Goal: Task Accomplishment & Management: Complete application form

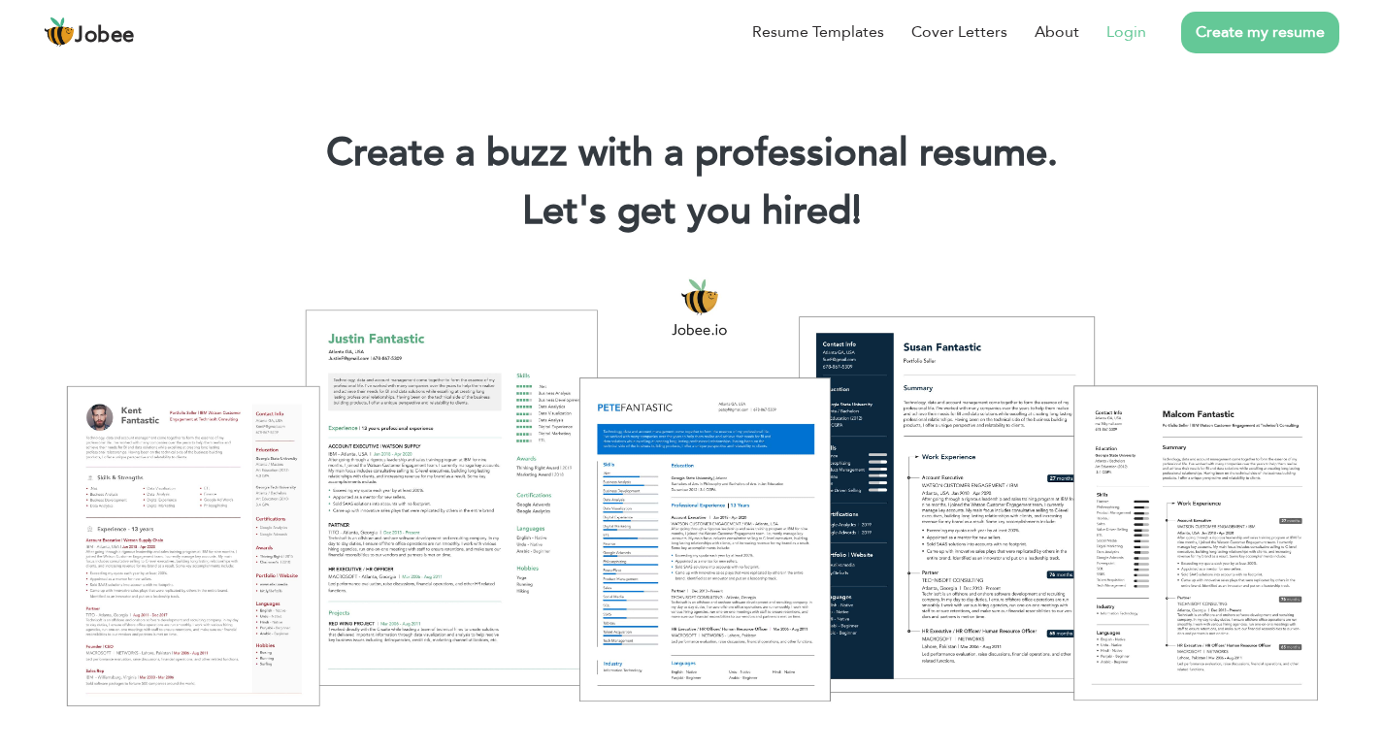
click at [1126, 36] on link "Login" at bounding box center [1126, 31] width 40 height 23
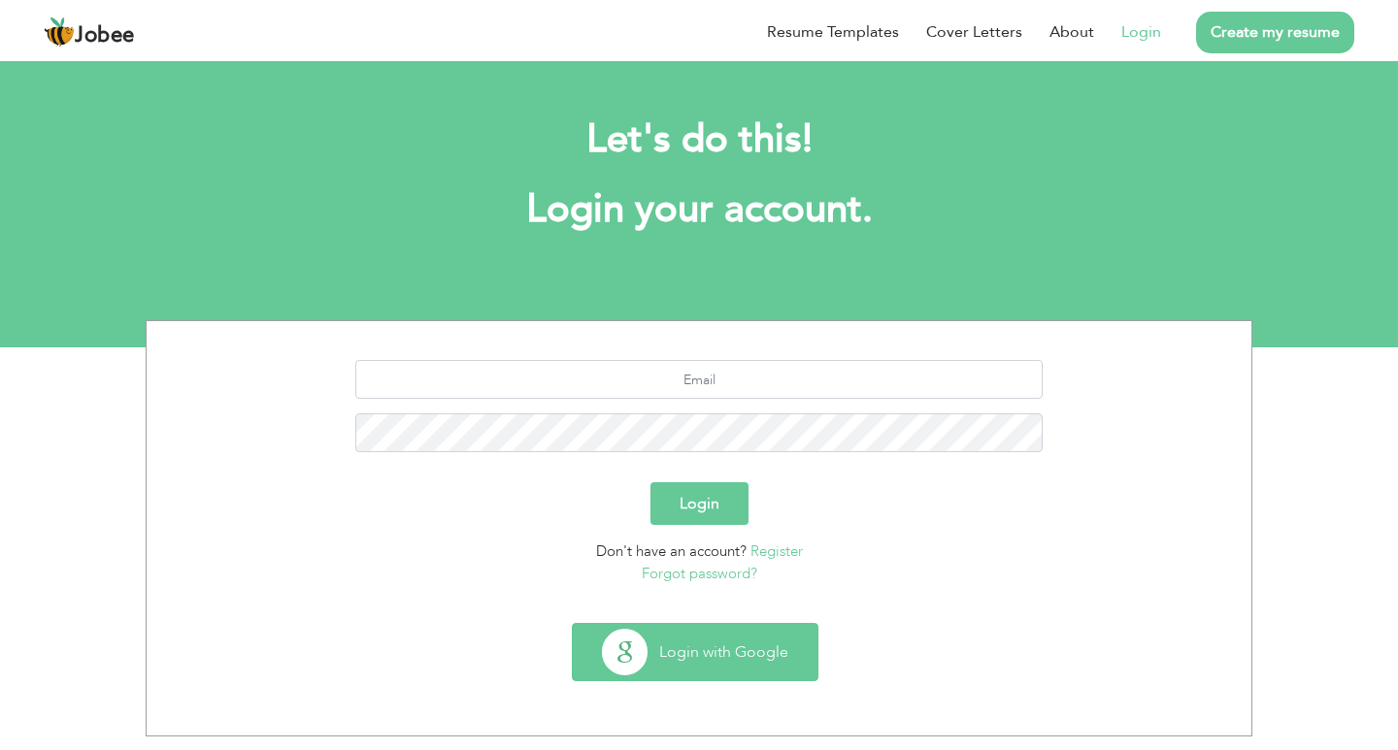
click at [722, 671] on button "Login with Google" at bounding box center [695, 652] width 245 height 56
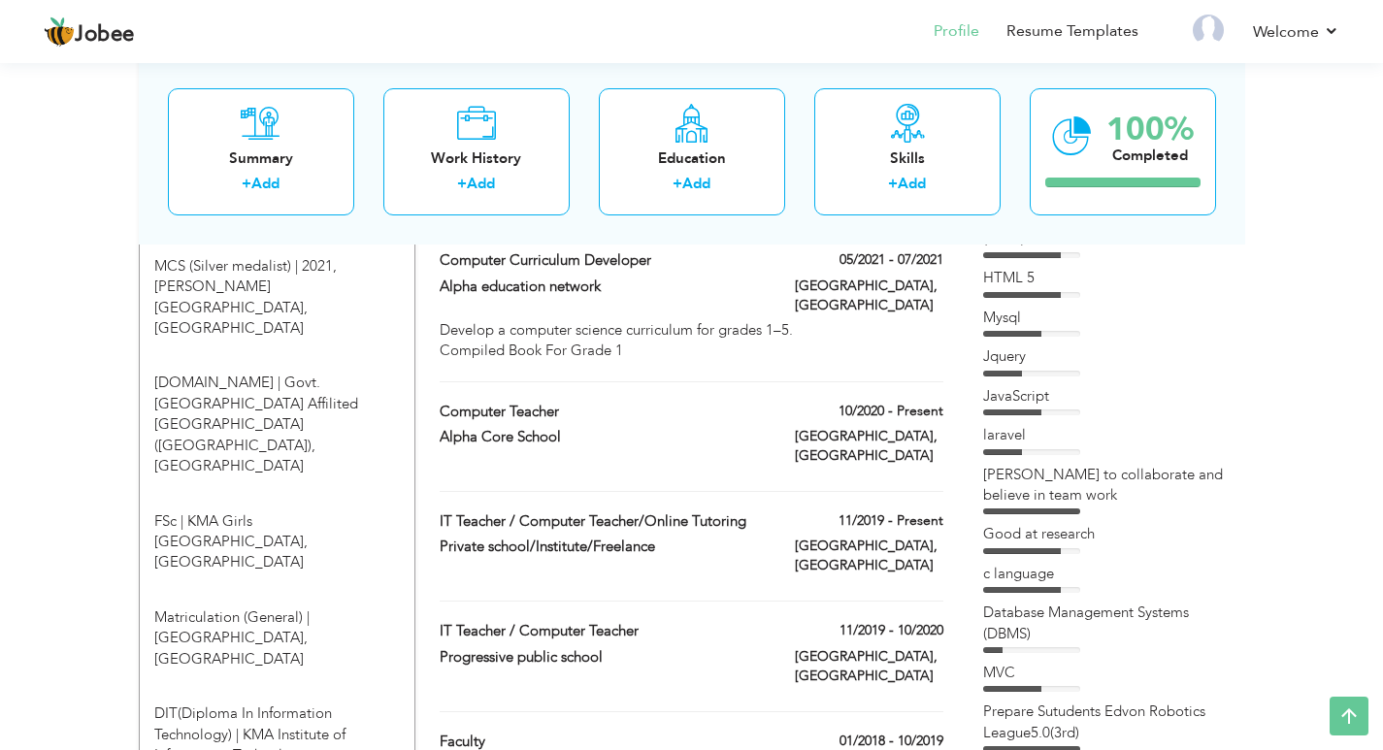
scroll to position [970, 0]
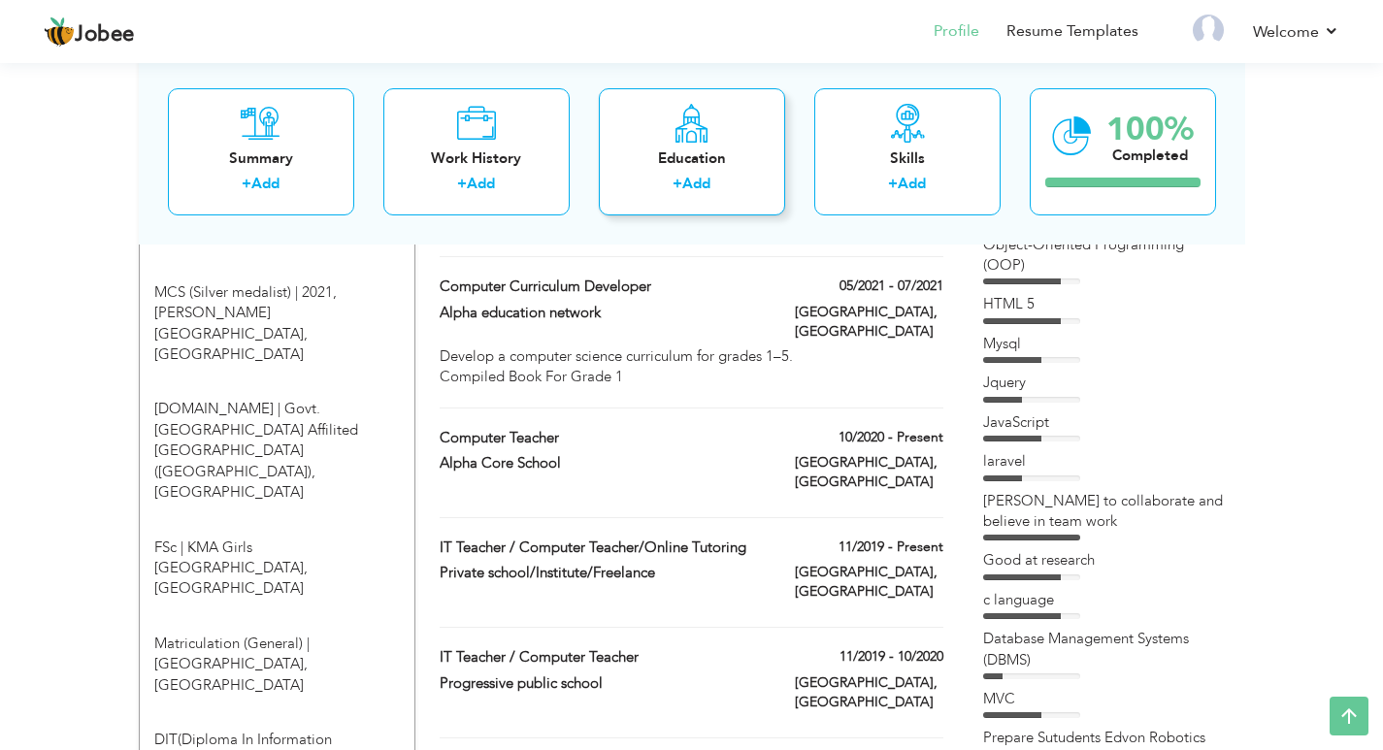
click at [661, 170] on div "Education + Add" at bounding box center [692, 150] width 186 height 127
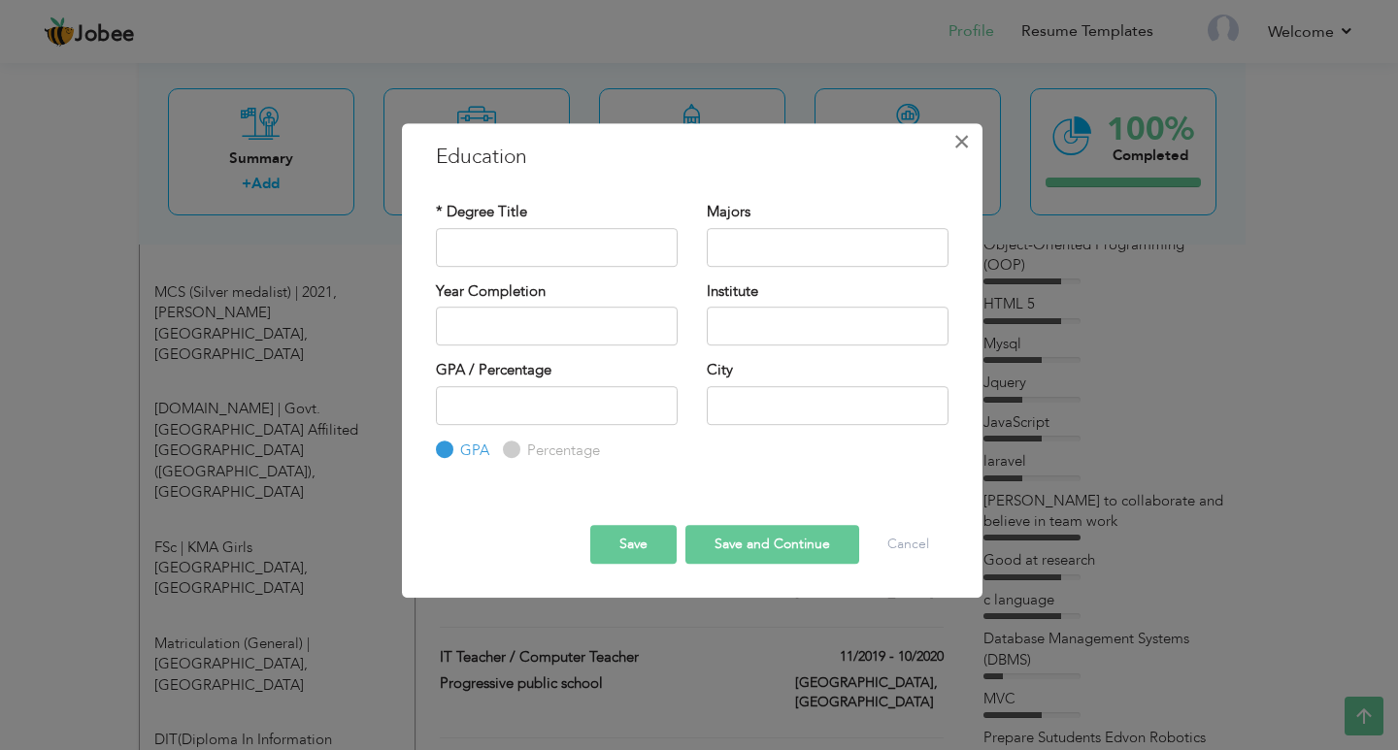
click at [971, 145] on button "×" at bounding box center [961, 141] width 31 height 31
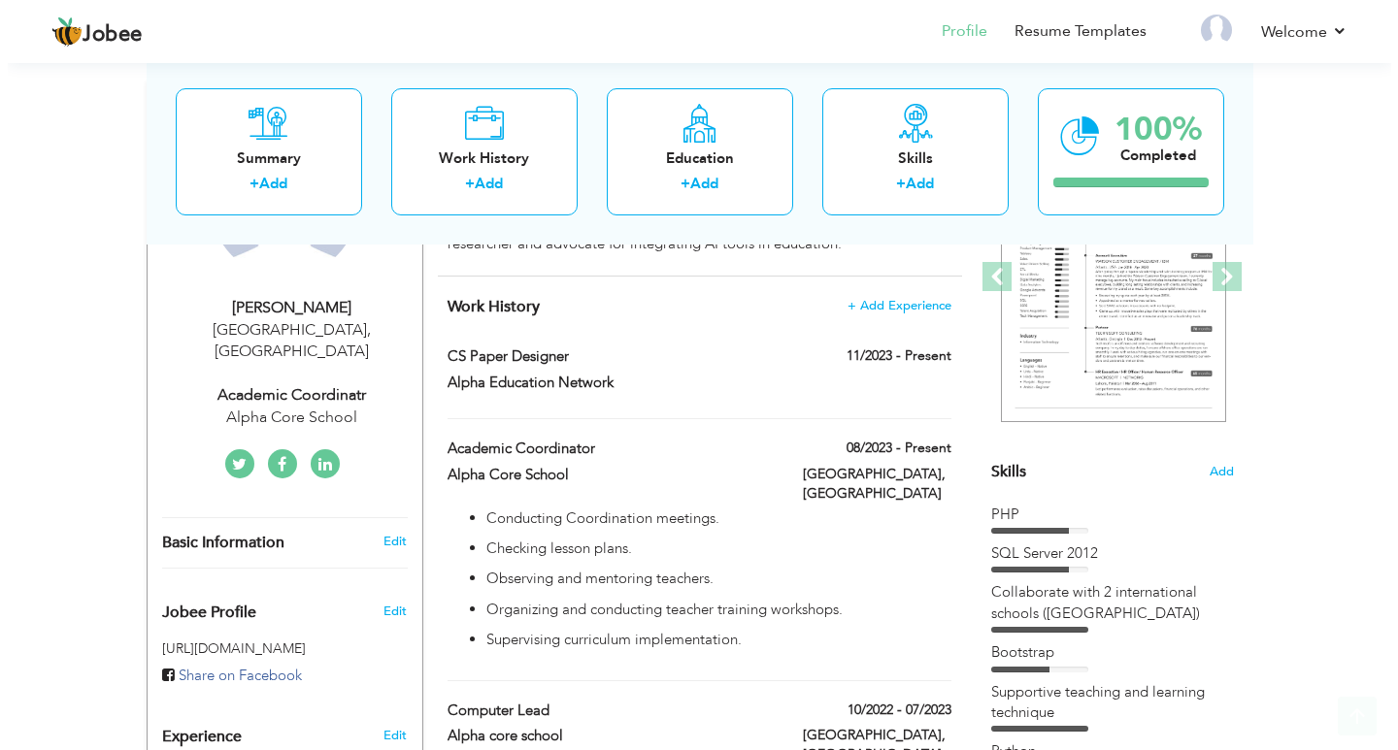
scroll to position [291, 0]
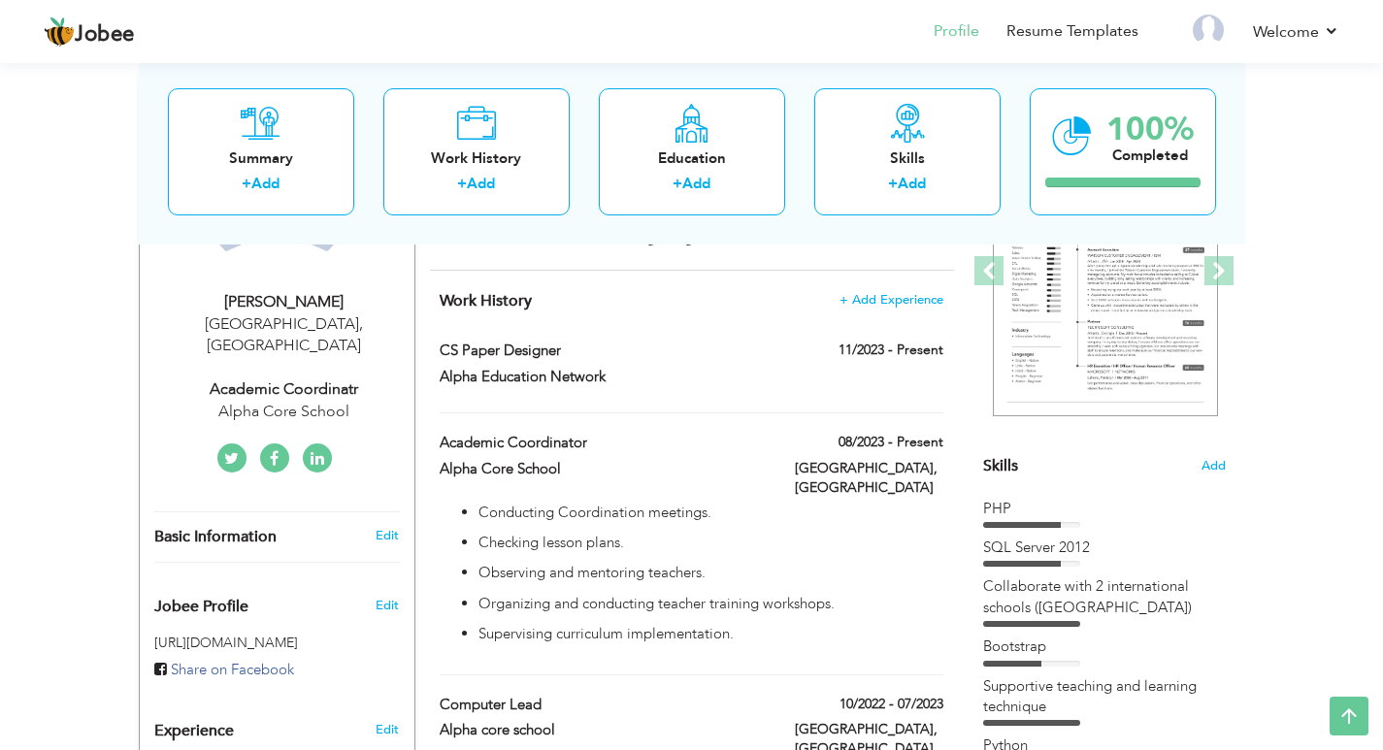
click at [234, 529] on span "Basic Information" at bounding box center [215, 537] width 122 height 17
type input "Summiya"
type input "Jangda"
type input "03242069165"
select select "number:166"
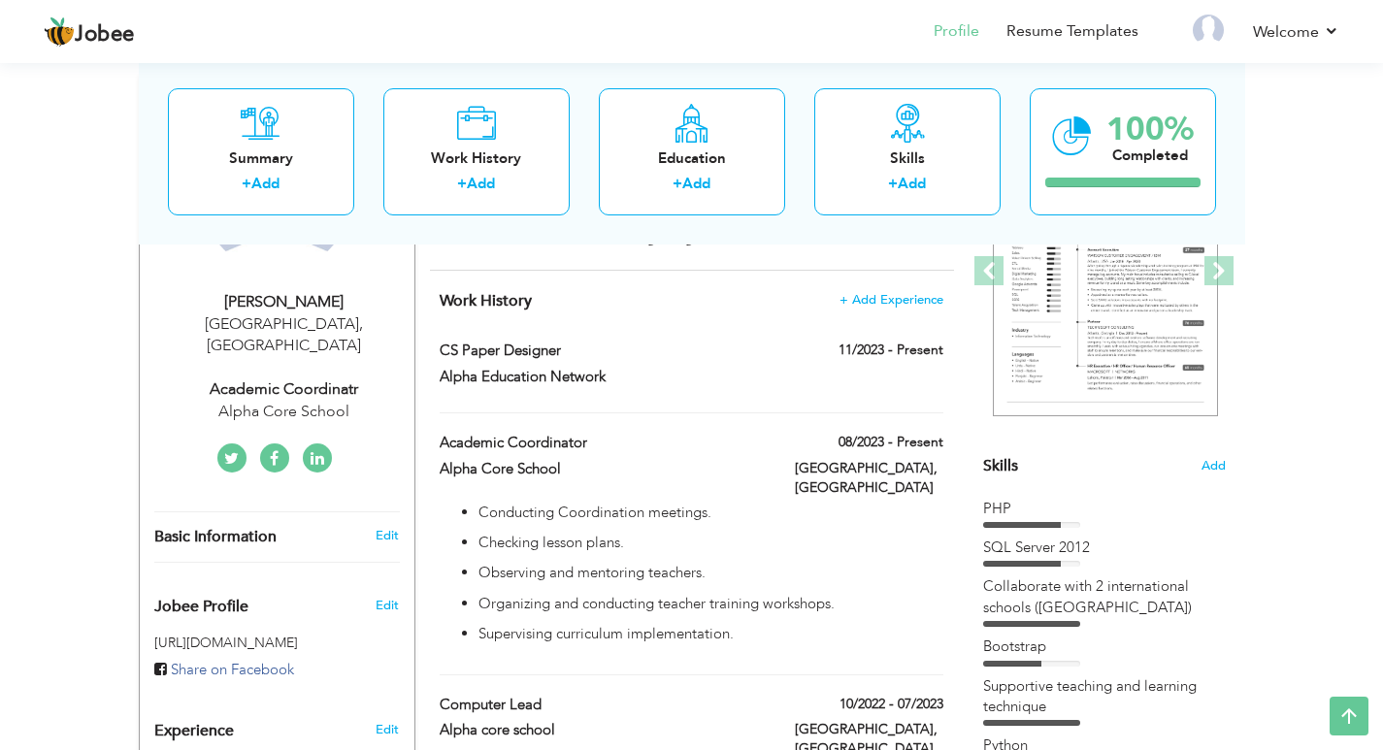
type input "[GEOGRAPHIC_DATA]"
select select "number:12"
type input "Alpha Core School"
type input "Academic Coordinatr"
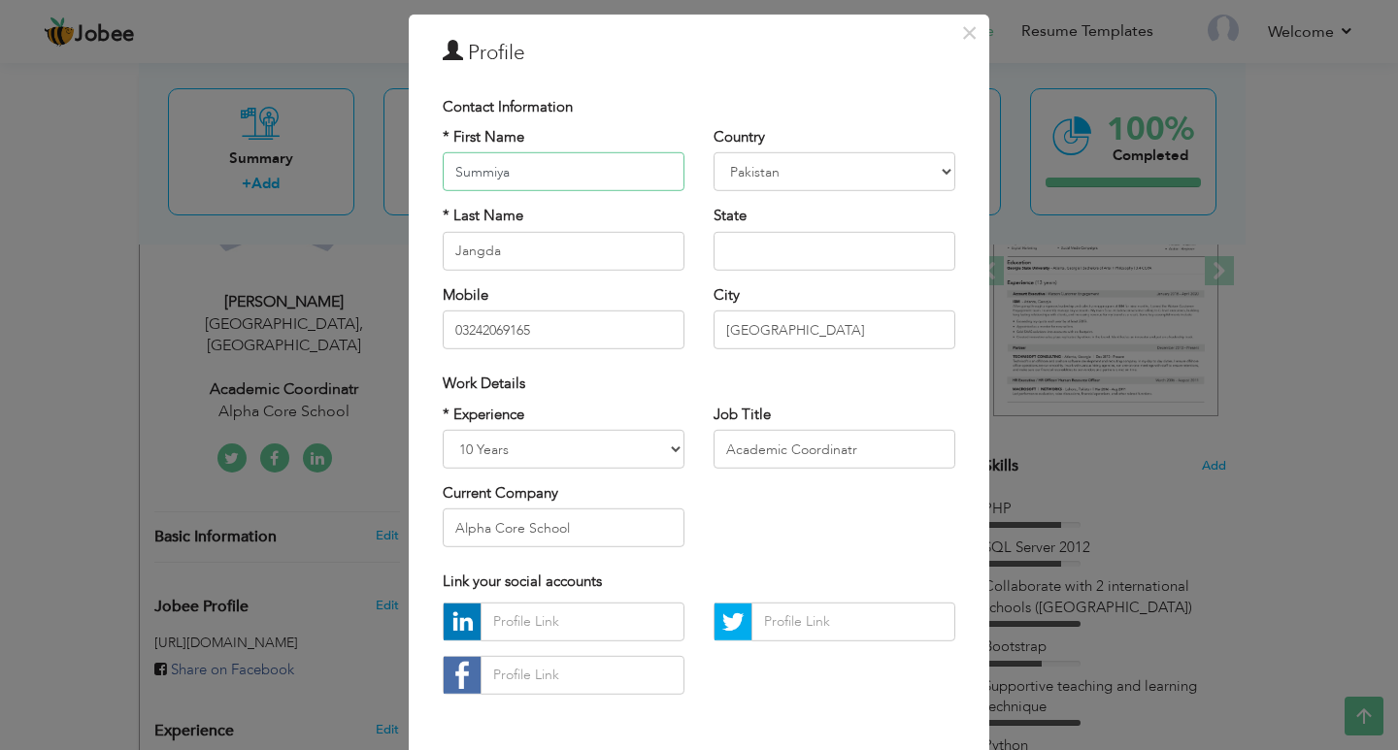
scroll to position [97, 0]
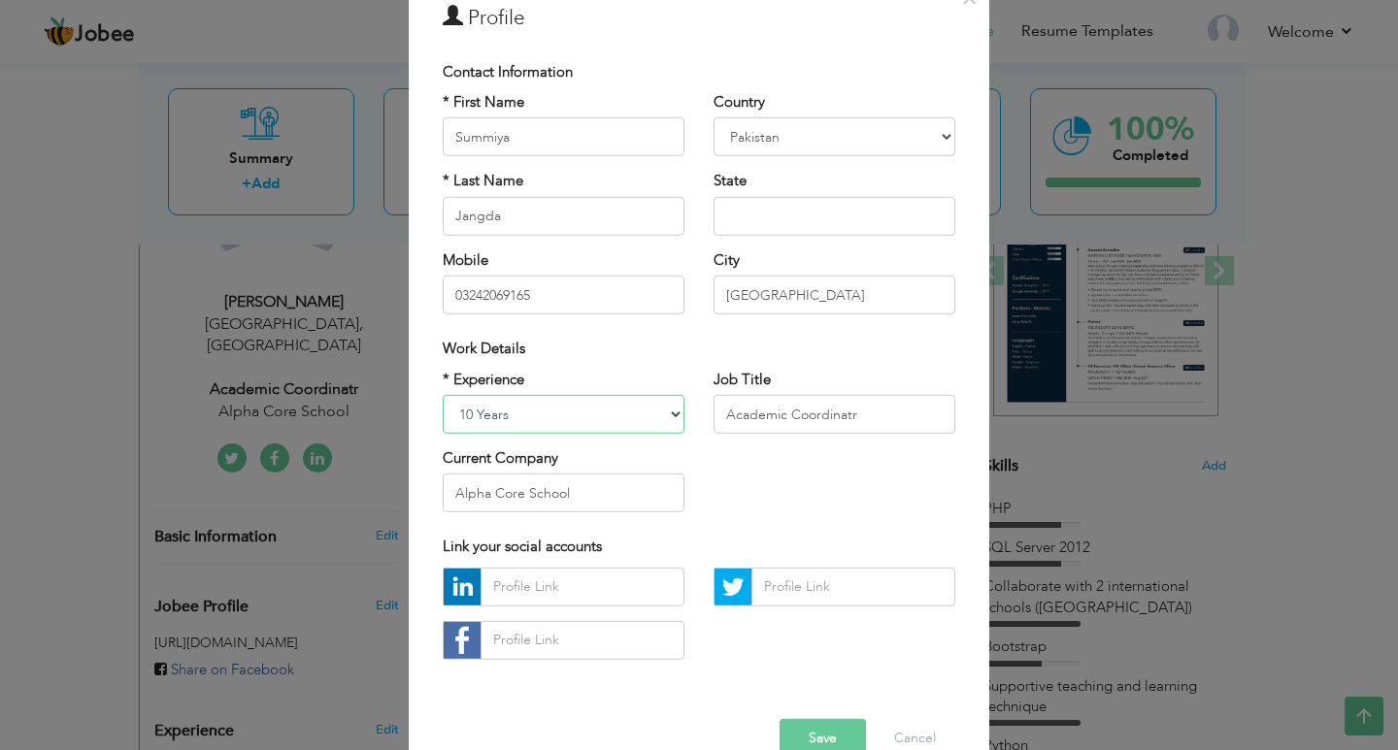
click at [608, 412] on select "Entry Level Less than 1 Year 1 Year 2 Years 3 Years 4 Years 5 Years 6 Years 7 Y…" at bounding box center [564, 414] width 242 height 39
select select "number:15"
click at [443, 395] on select "Entry Level Less than 1 Year 1 Year 2 Years 3 Years 4 Years 5 Years 6 Years 7 Y…" at bounding box center [564, 414] width 242 height 39
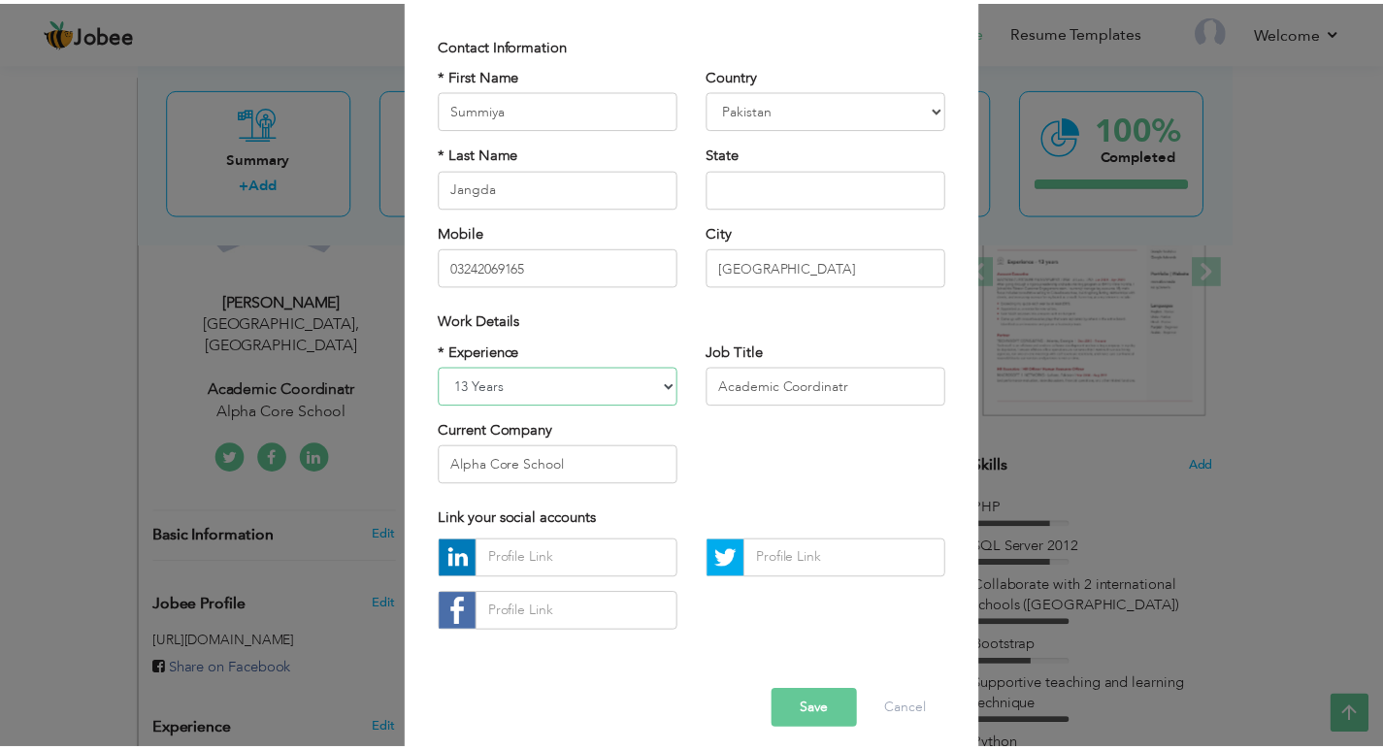
scroll to position [139, 0]
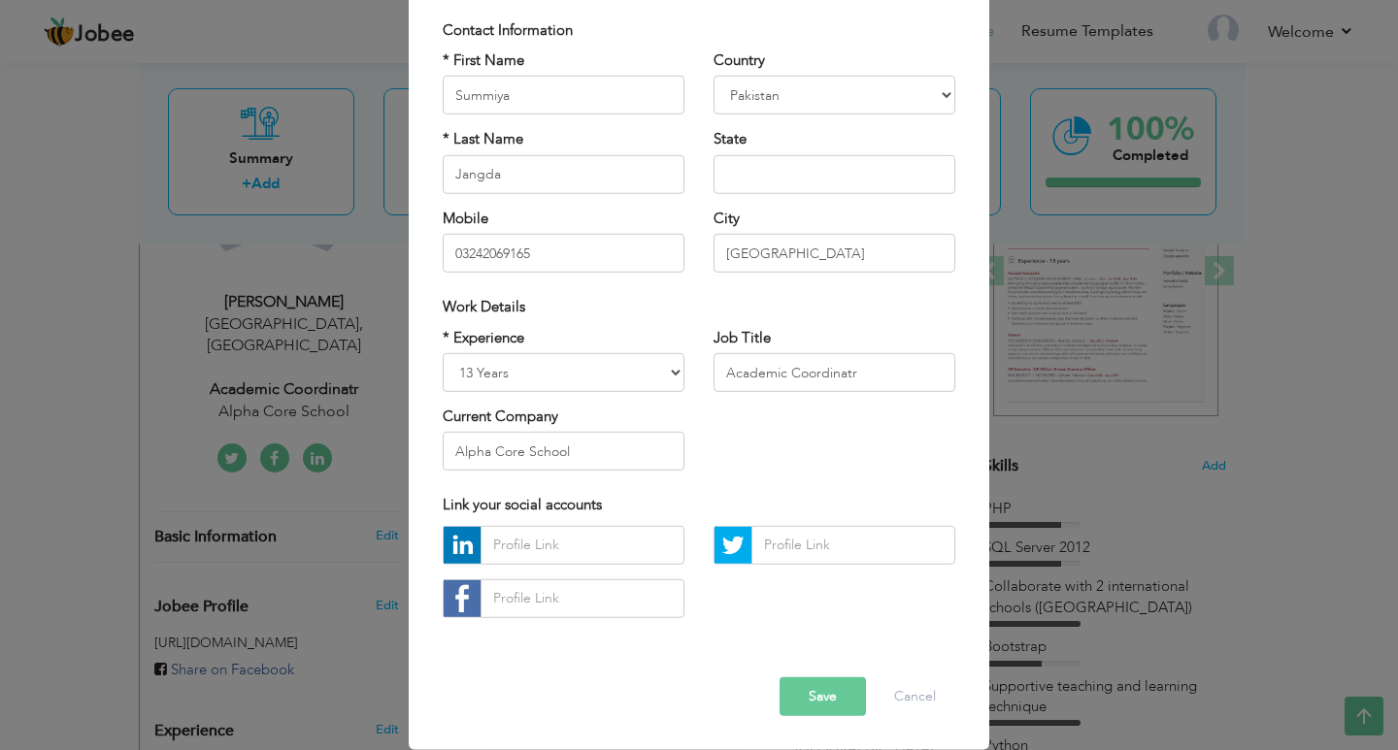
click at [817, 692] on button "Save" at bounding box center [822, 696] width 86 height 39
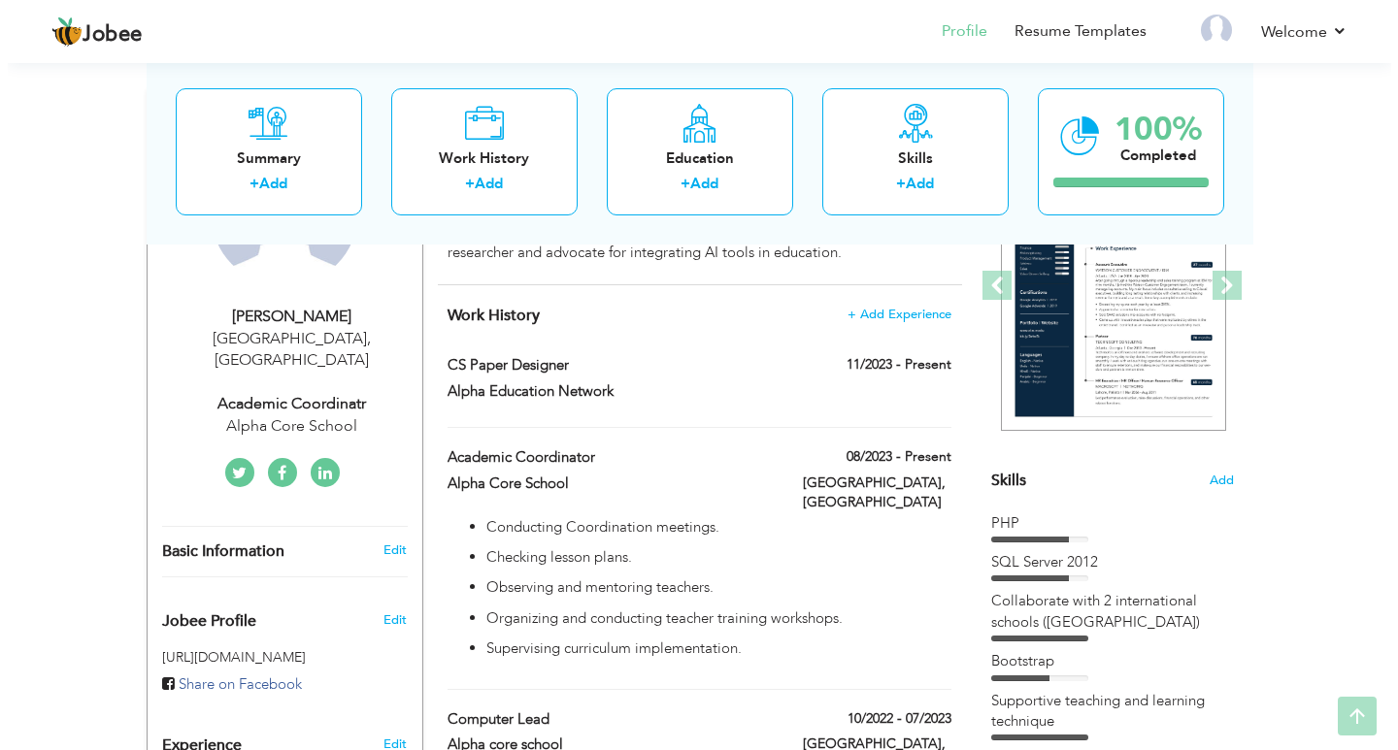
scroll to position [386, 0]
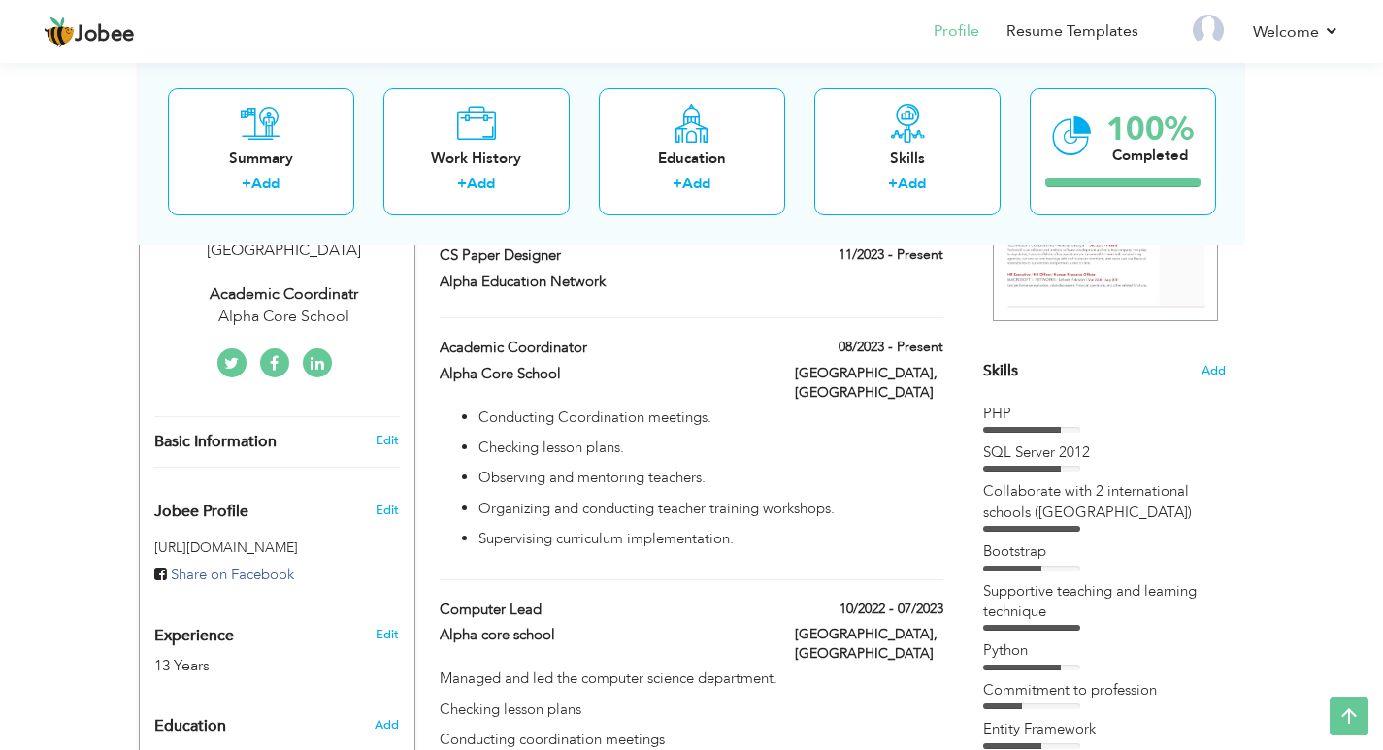
click at [243, 434] on span "Basic Information" at bounding box center [215, 442] width 122 height 17
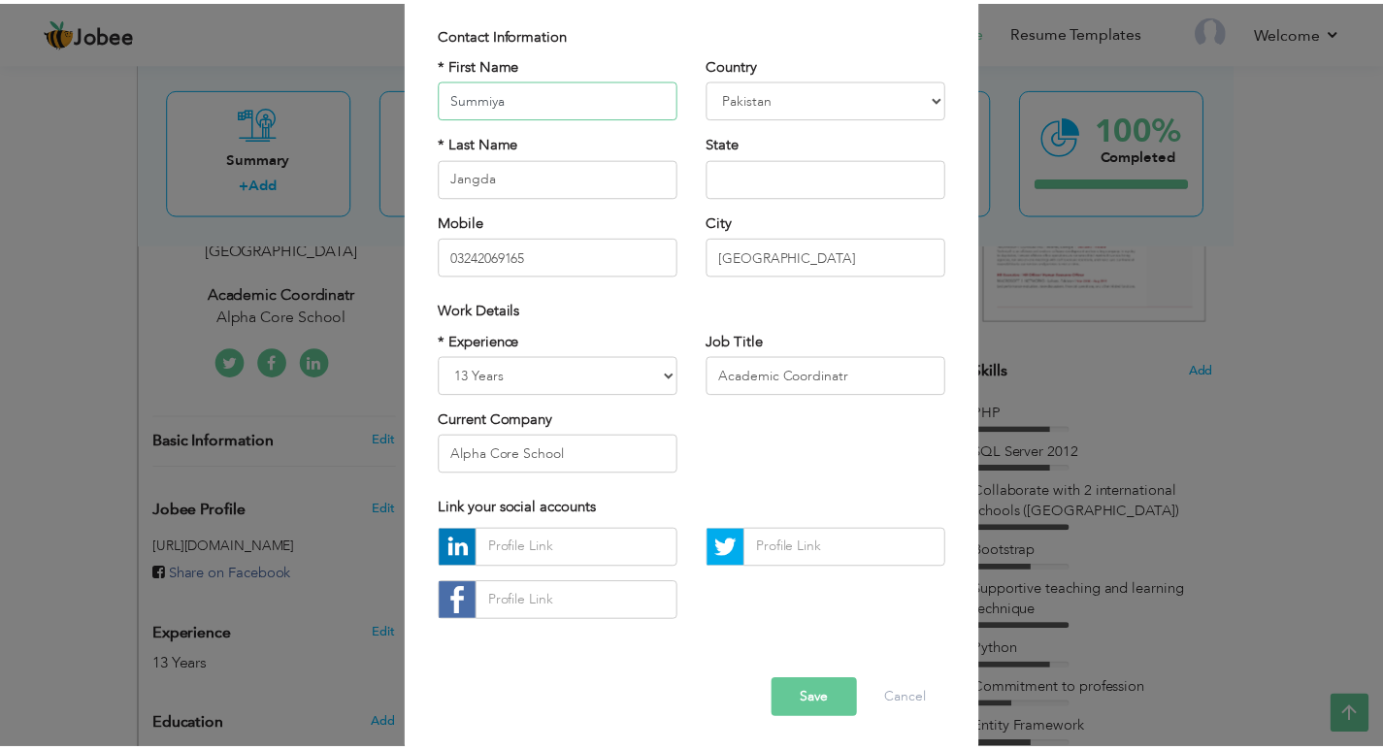
scroll to position [139, 0]
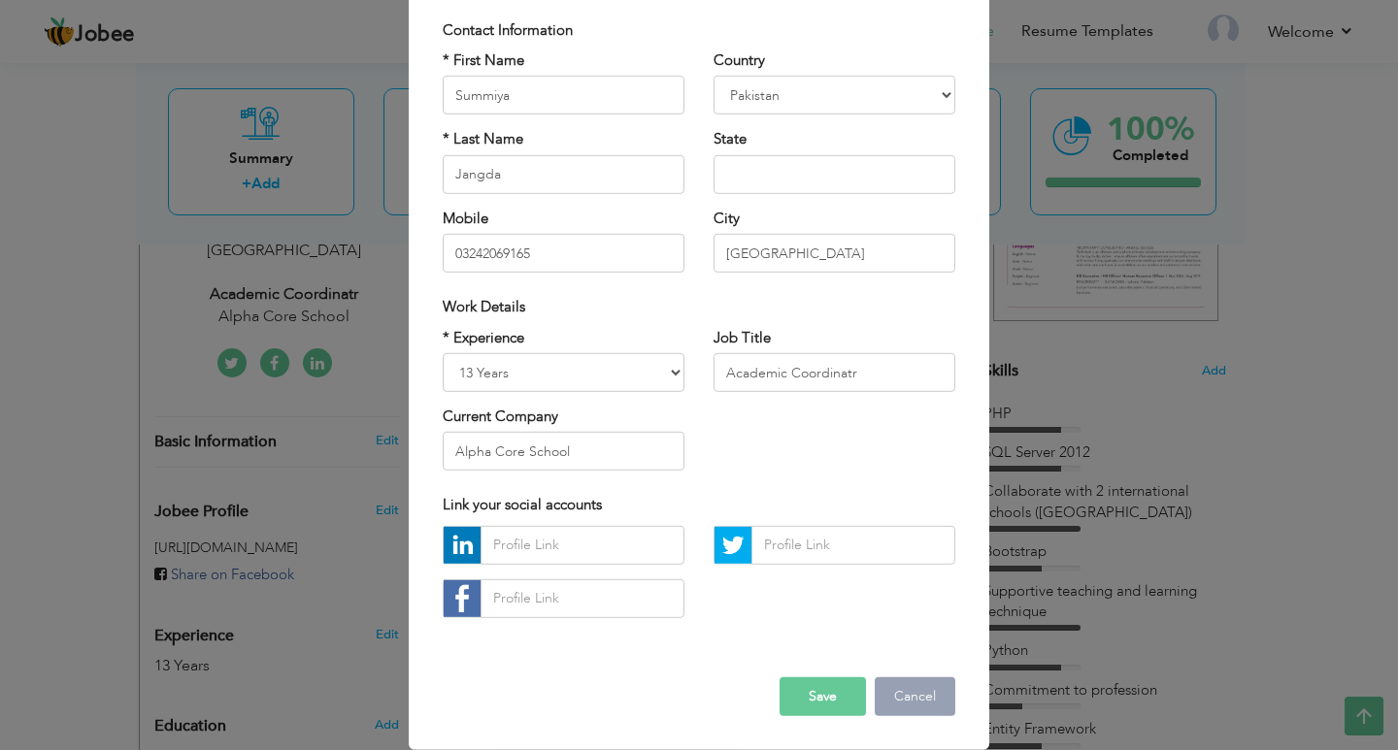
click at [908, 706] on button "Cancel" at bounding box center [914, 696] width 81 height 39
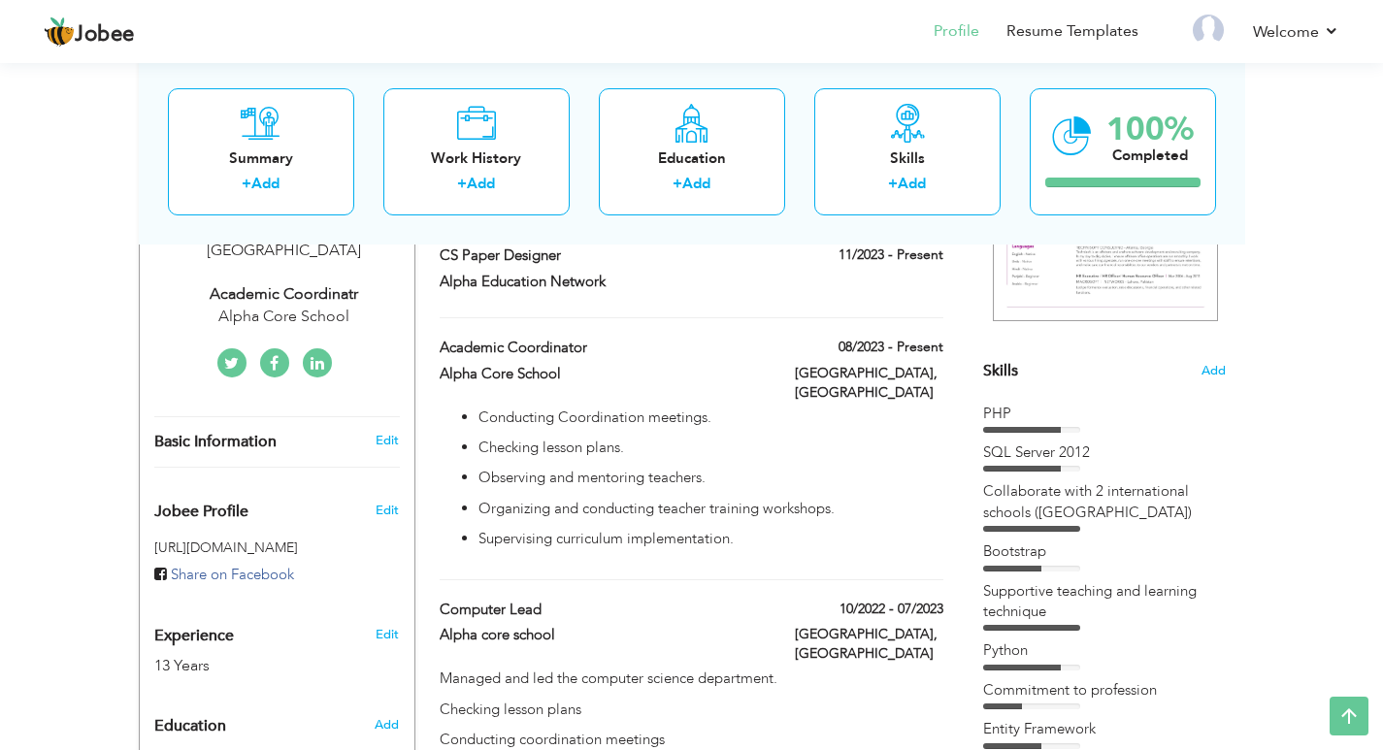
click at [188, 718] on span "Education" at bounding box center [190, 726] width 72 height 17
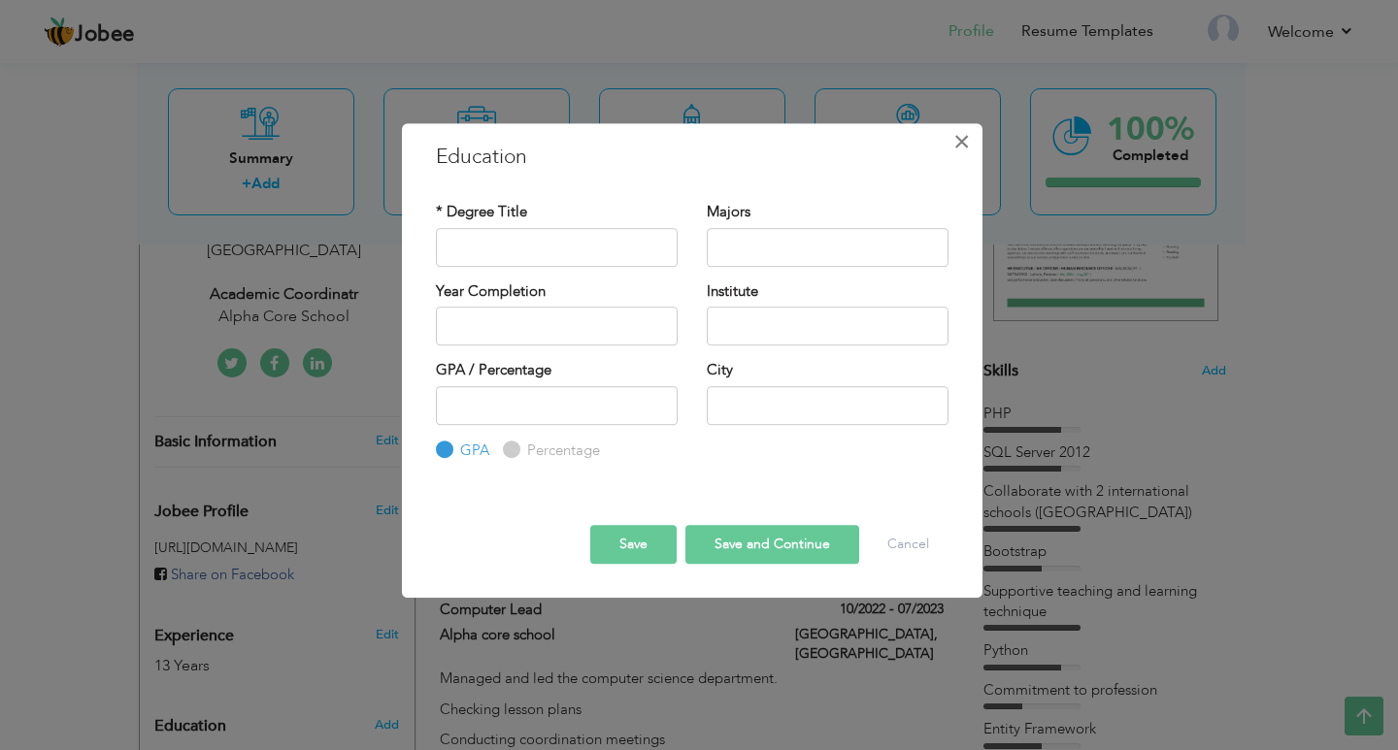
click at [970, 144] on span "×" at bounding box center [961, 141] width 16 height 35
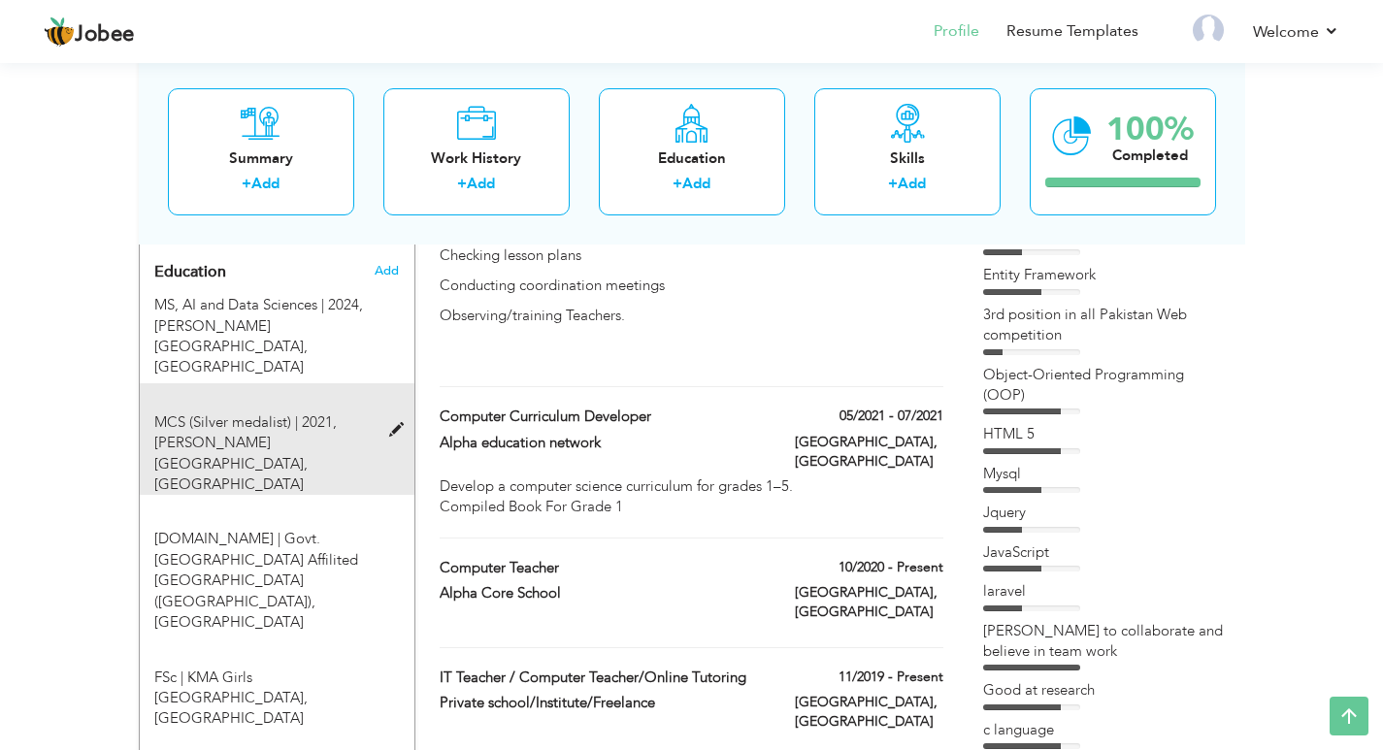
scroll to position [872, 0]
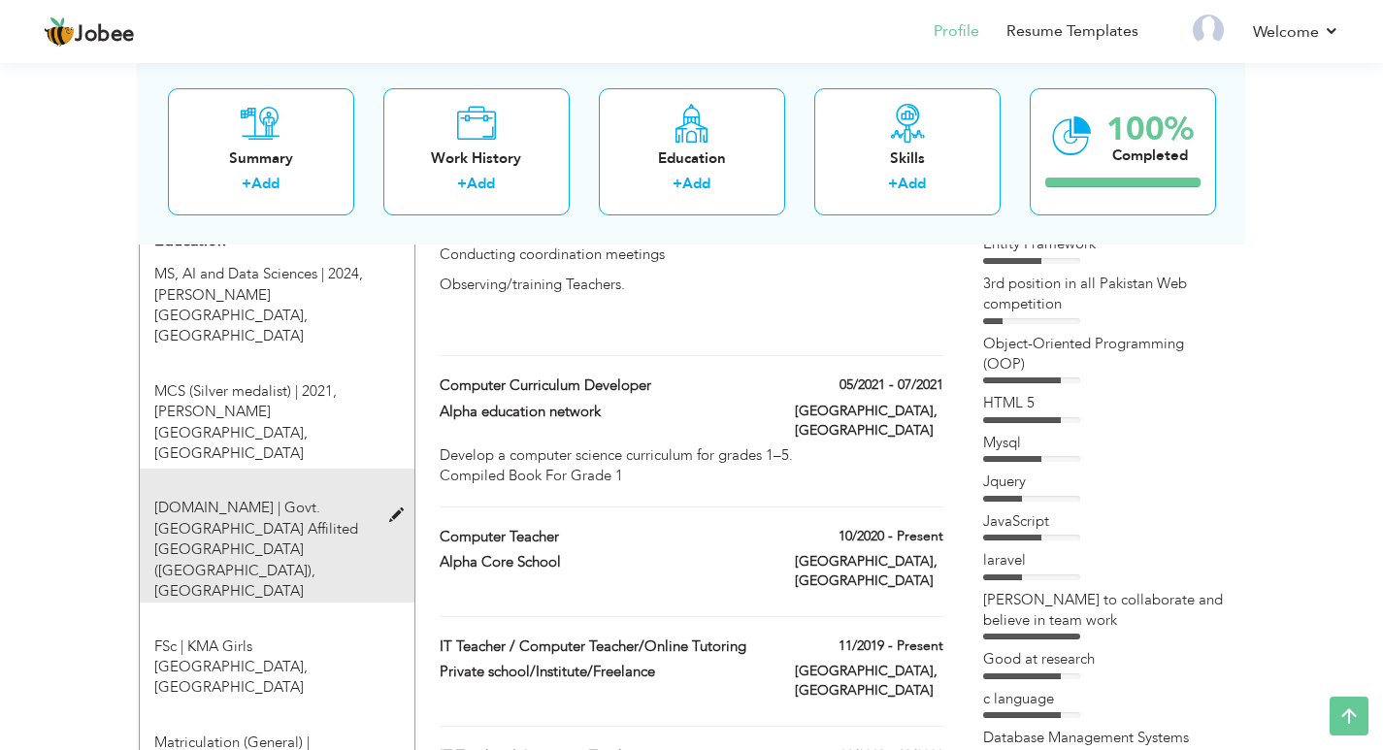
click at [286, 498] on span "Govt.[GEOGRAPHIC_DATA] Affilited [GEOGRAPHIC_DATA] ([GEOGRAPHIC_DATA]), [GEOGRA…" at bounding box center [256, 549] width 204 height 103
type input "[DOMAIN_NAME]"
type input "Govt.[GEOGRAPHIC_DATA] Affilited [GEOGRAPHIC_DATA] ([GEOGRAPHIC_DATA])"
radio input "false"
radio input "true"
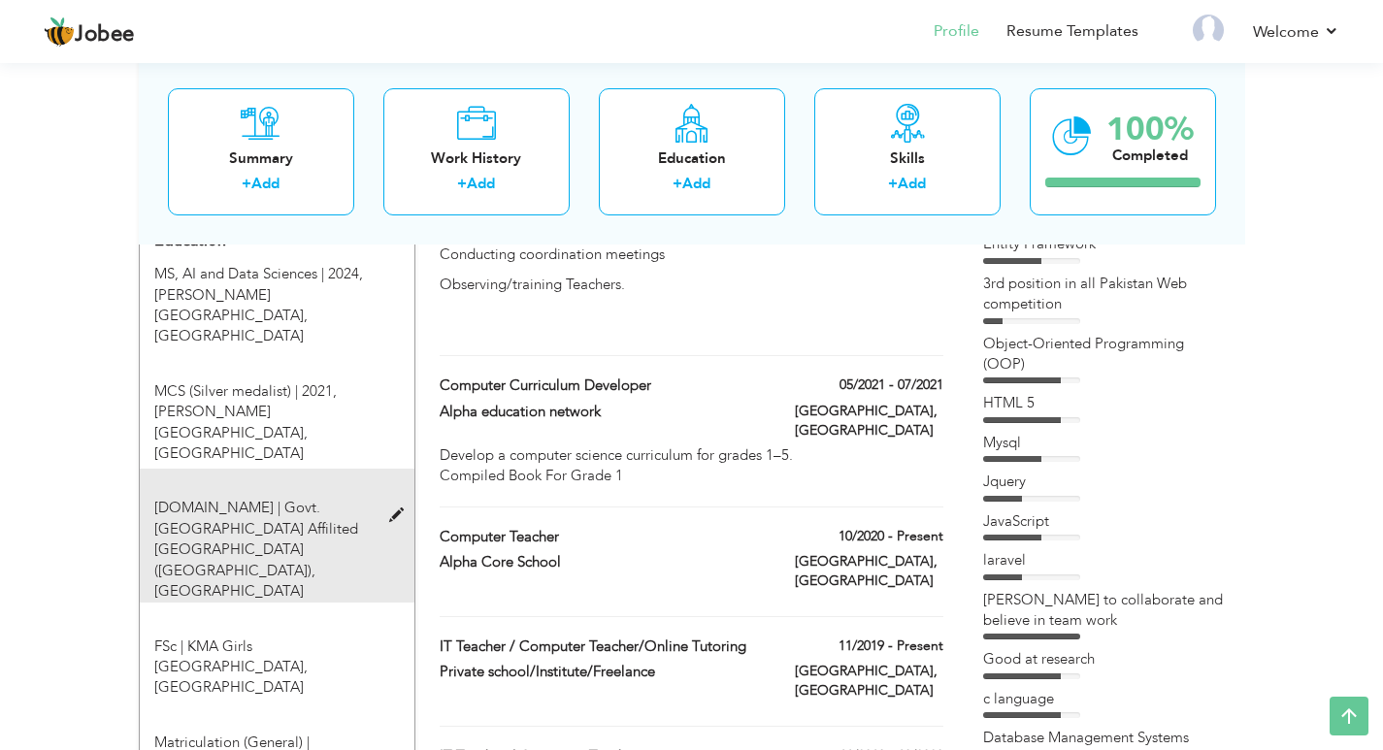
type input "[GEOGRAPHIC_DATA]"
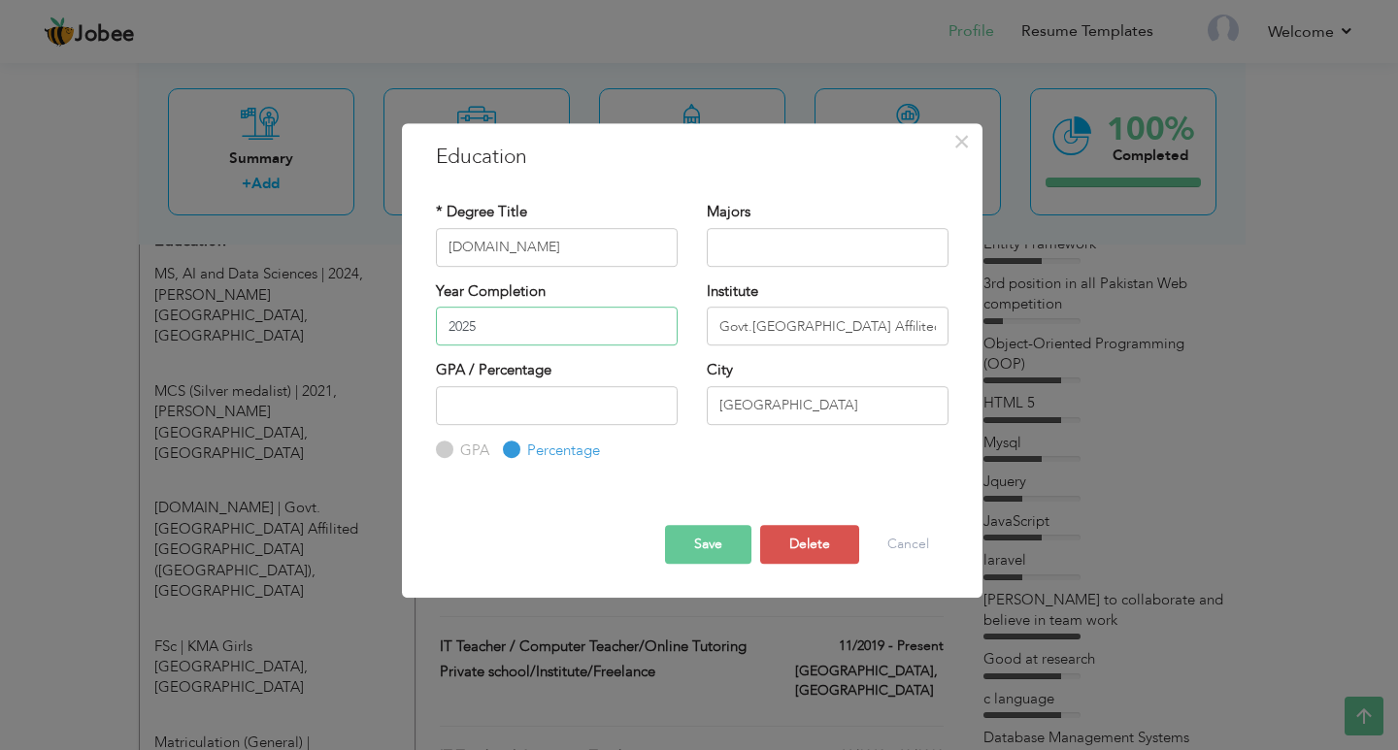
click at [521, 328] on input "2025" at bounding box center [557, 326] width 242 height 39
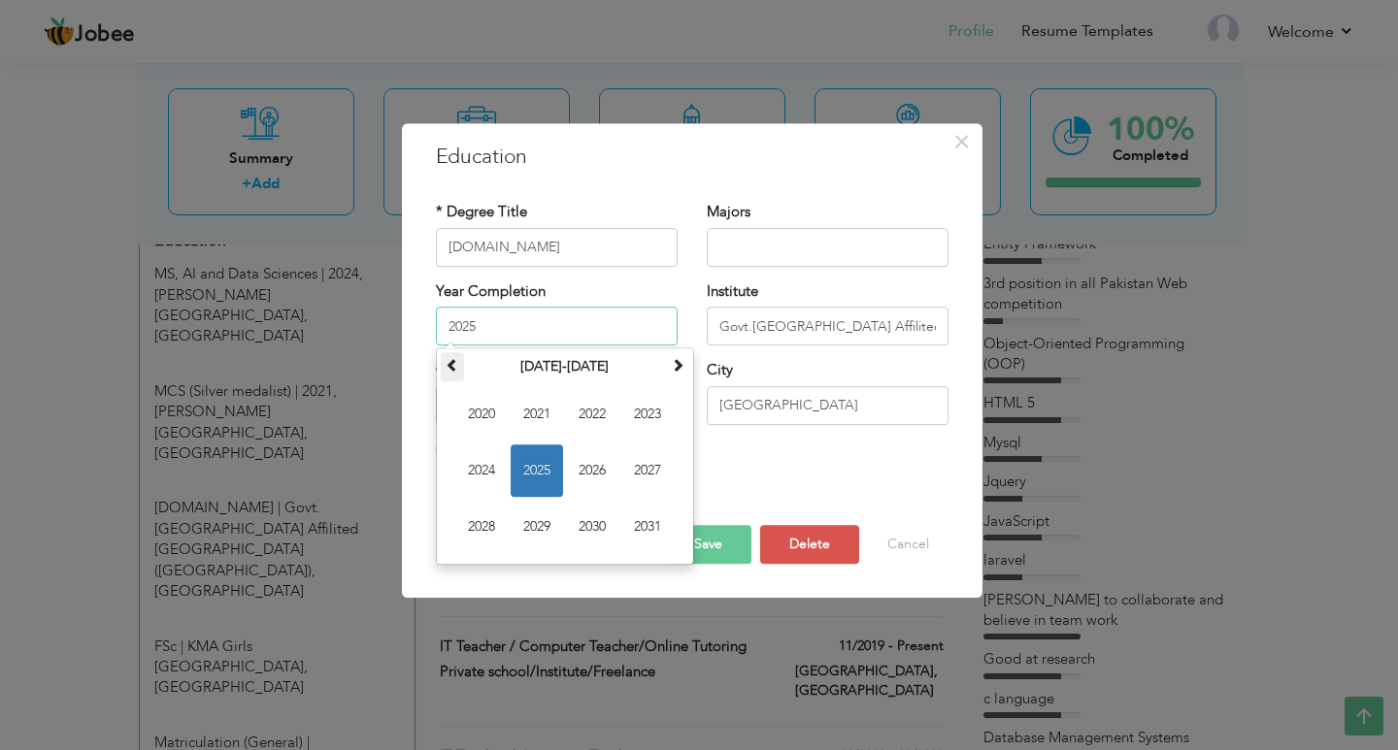
click at [453, 369] on span at bounding box center [452, 365] width 14 height 14
click at [491, 328] on input "2025" at bounding box center [557, 326] width 242 height 39
type input "2010"
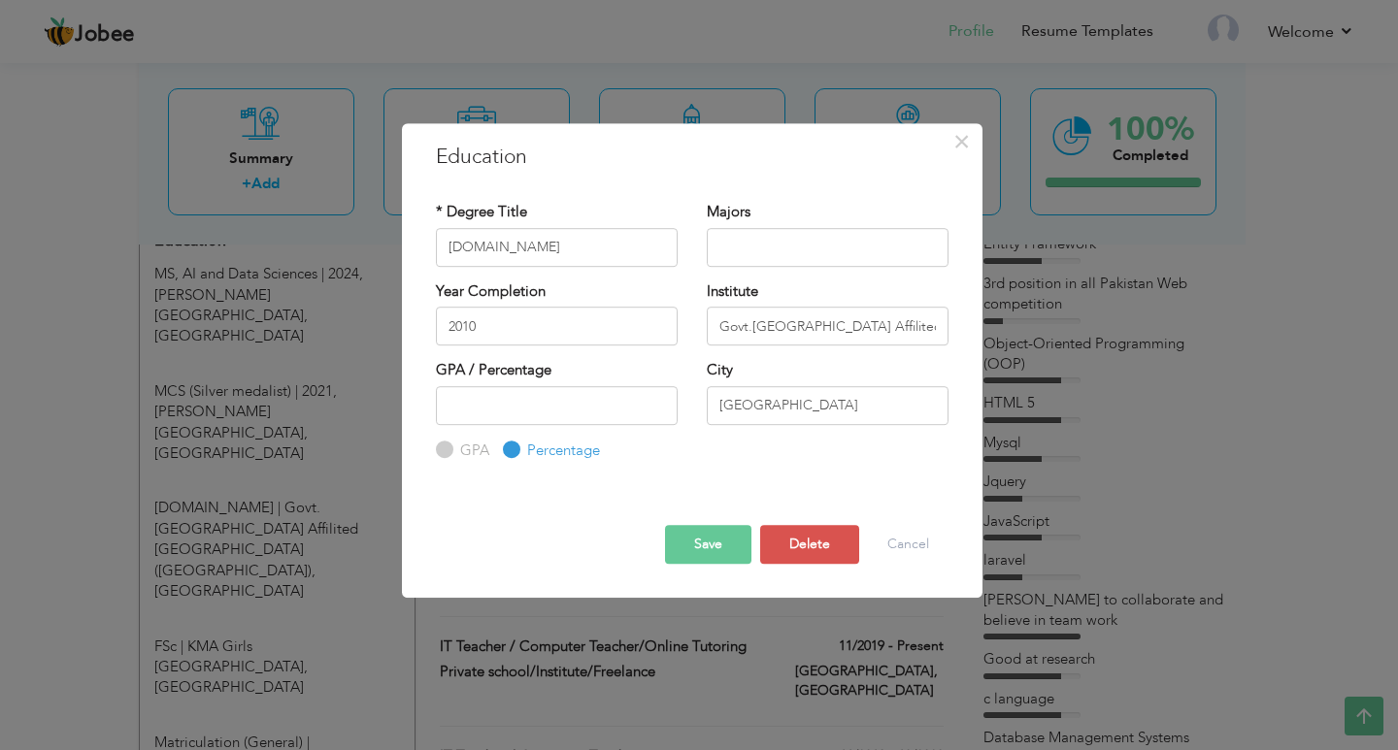
click at [725, 550] on button "Save" at bounding box center [708, 544] width 86 height 39
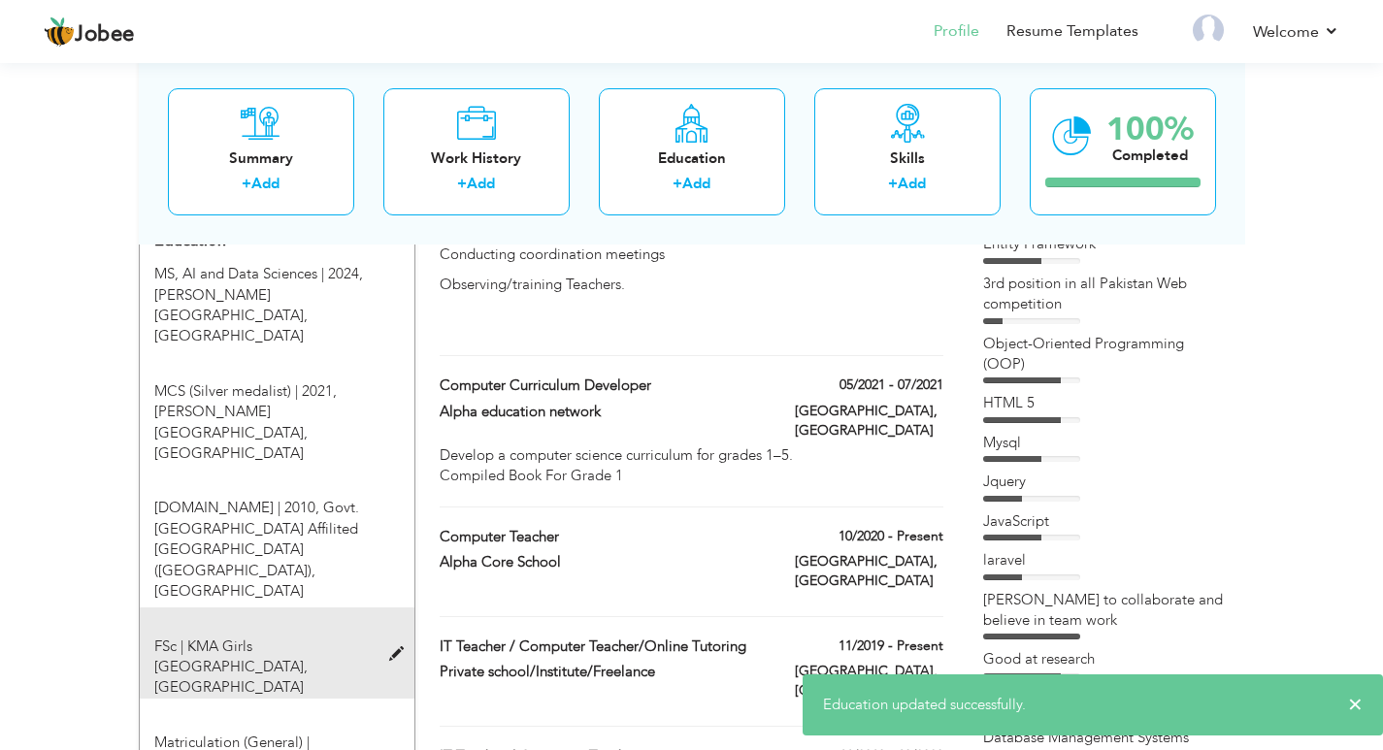
click at [291, 637] on div "FSc | KMA [GEOGRAPHIC_DATA], [GEOGRAPHIC_DATA]" at bounding box center [265, 668] width 251 height 62
type input "FSc"
type input "KMA Girls [GEOGRAPHIC_DATA]"
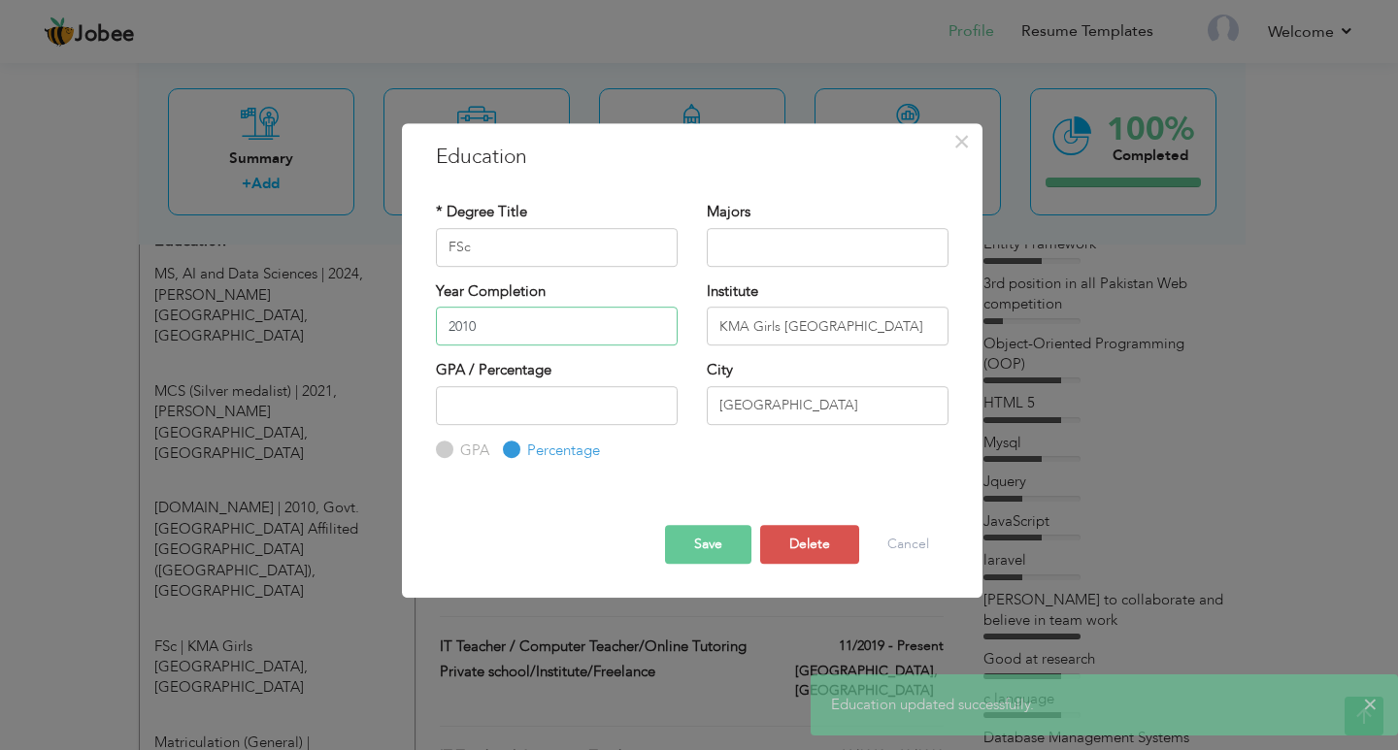
click at [480, 332] on input "2010" at bounding box center [557, 326] width 242 height 39
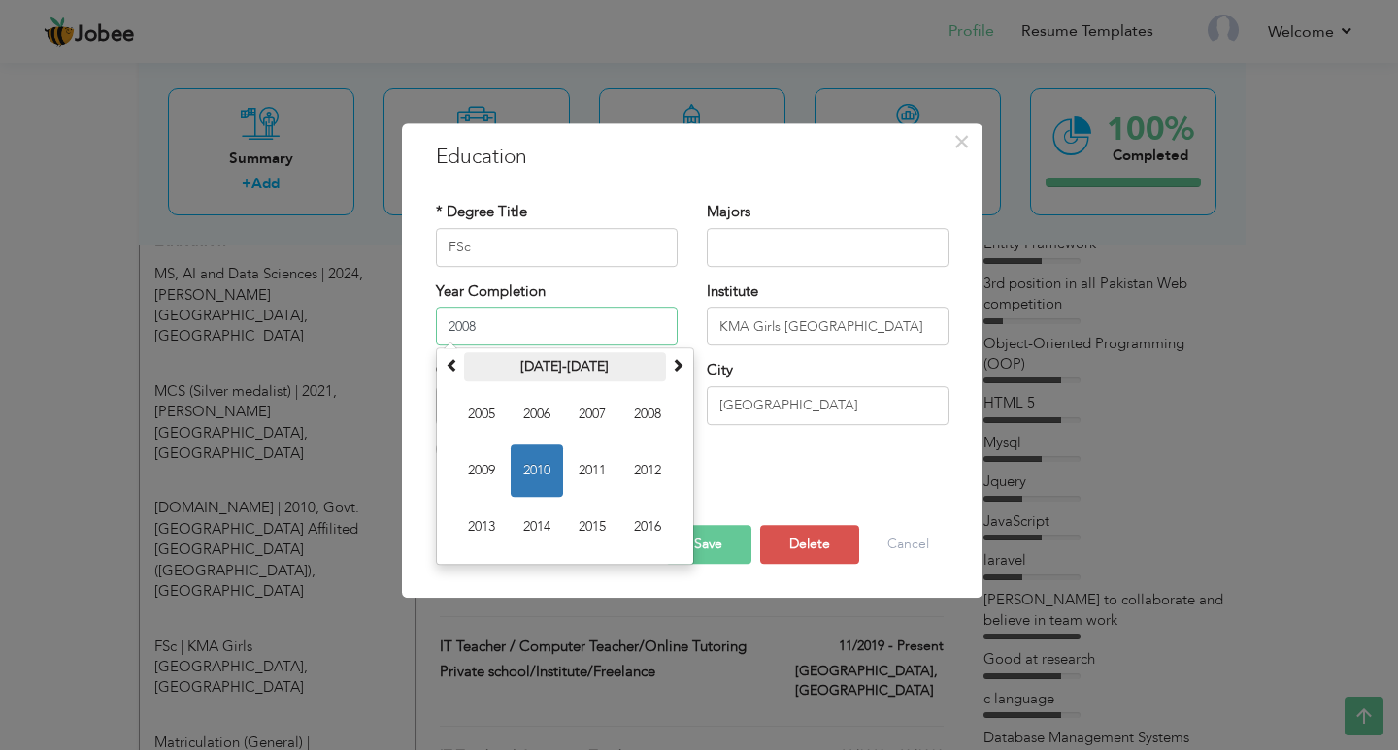
type input "2008"
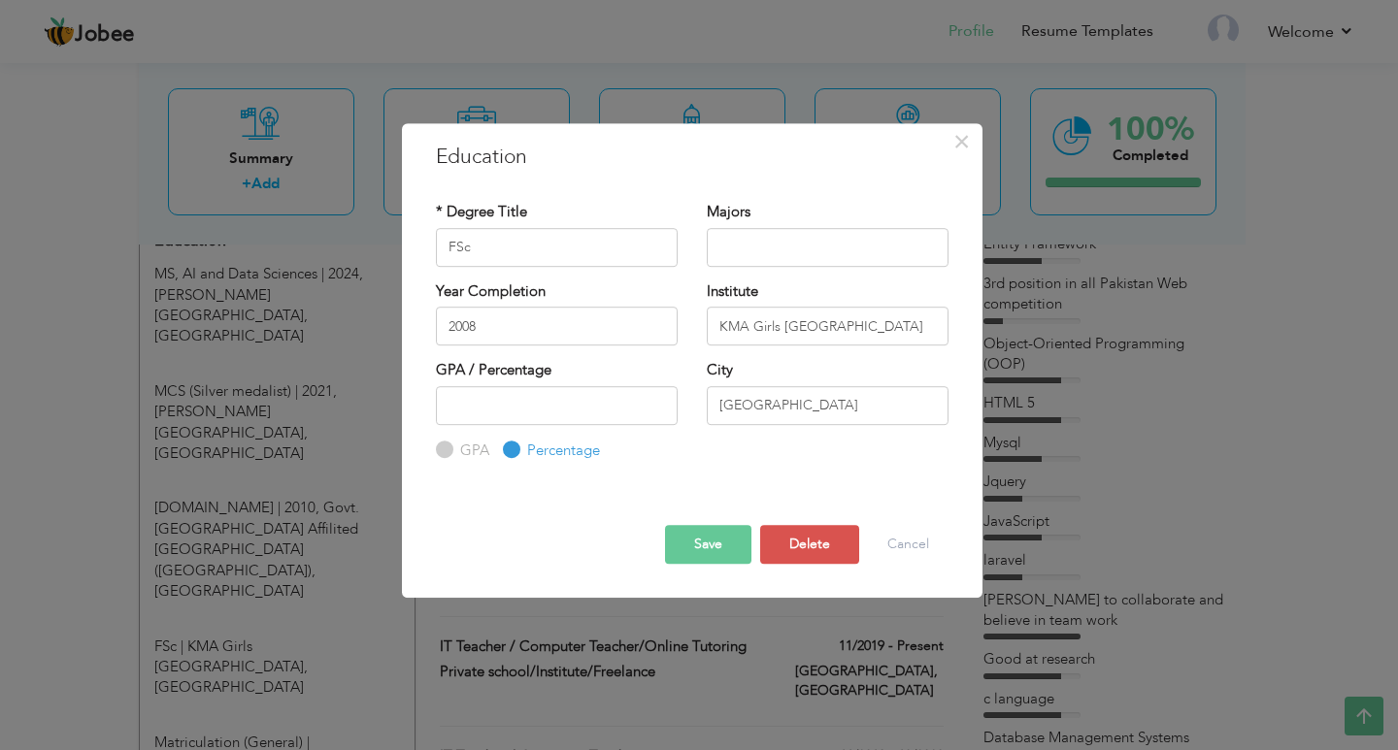
click at [690, 538] on button "Save" at bounding box center [708, 544] width 86 height 39
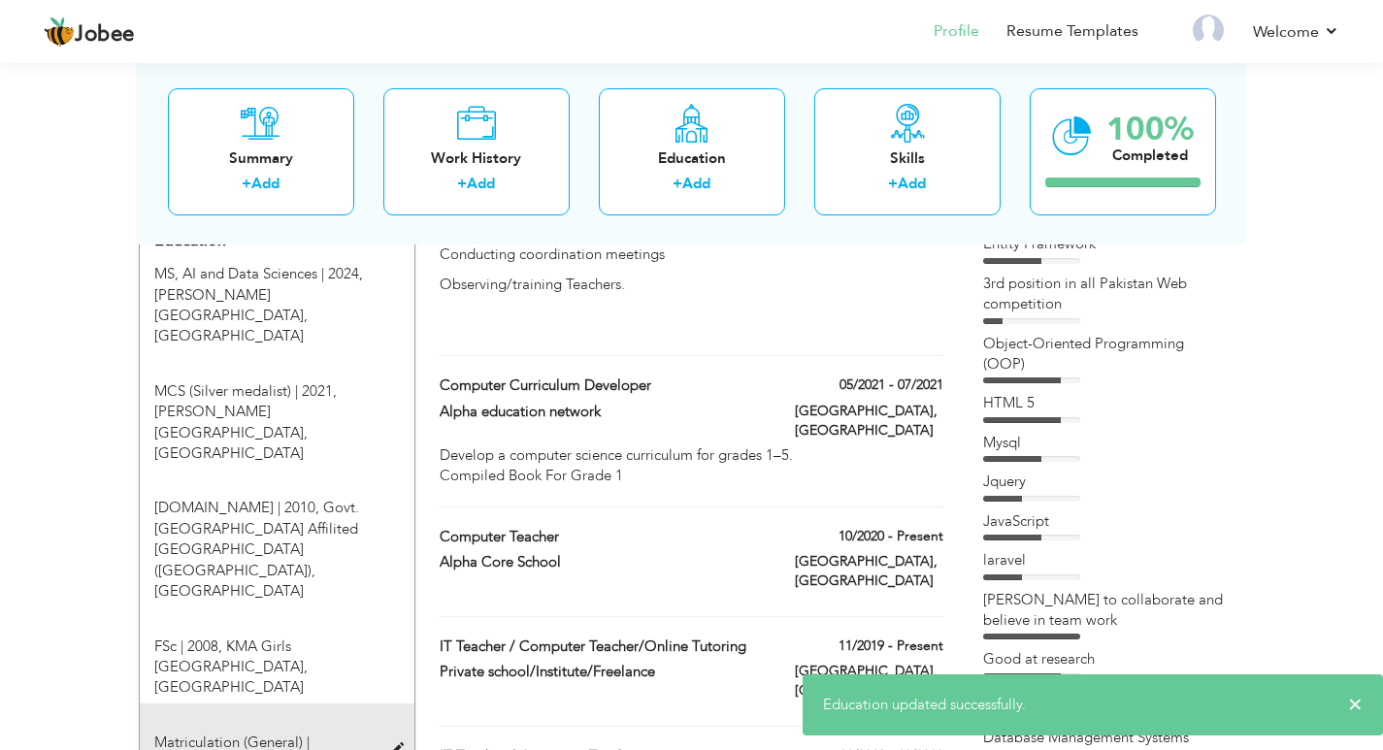
click at [393, 743] on span at bounding box center [401, 750] width 24 height 15
type input "Matriculation (General)"
type input "[GEOGRAPHIC_DATA]"
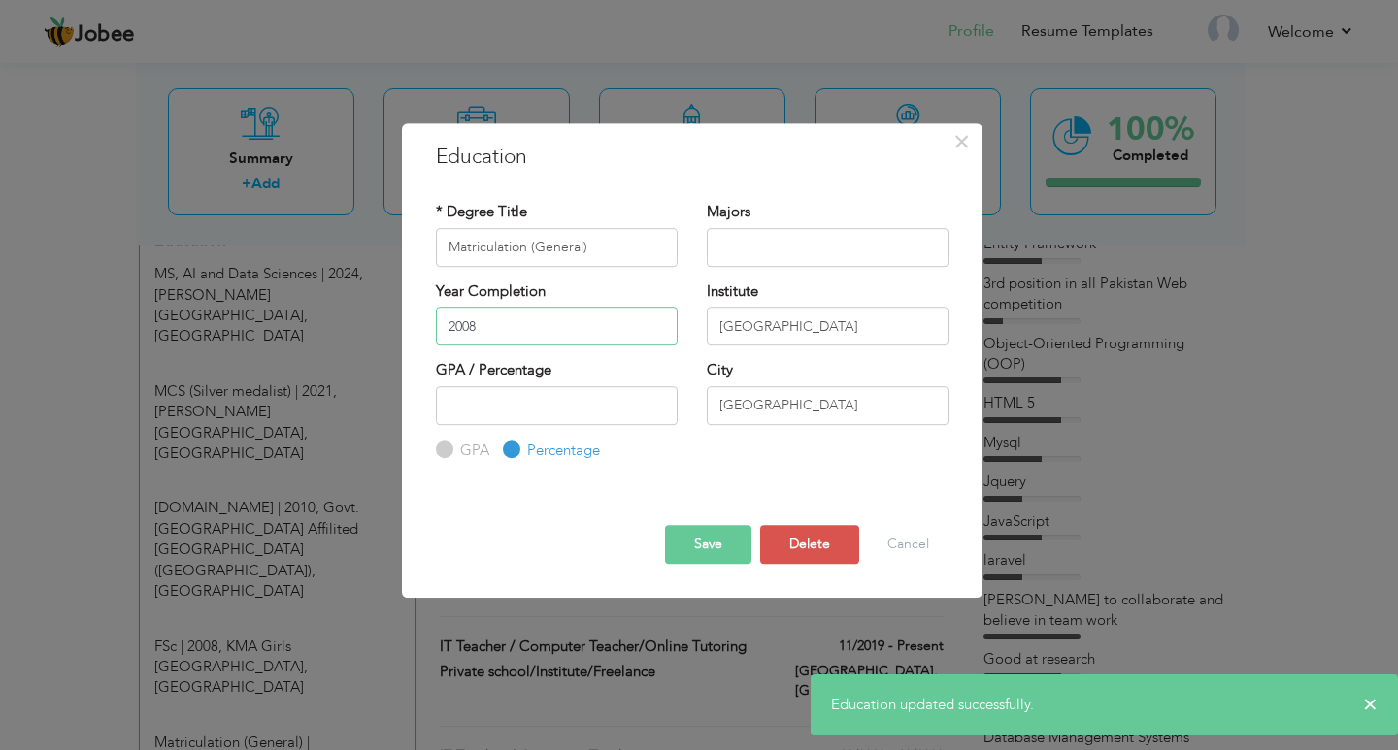
click at [522, 332] on input "2008" at bounding box center [557, 326] width 242 height 39
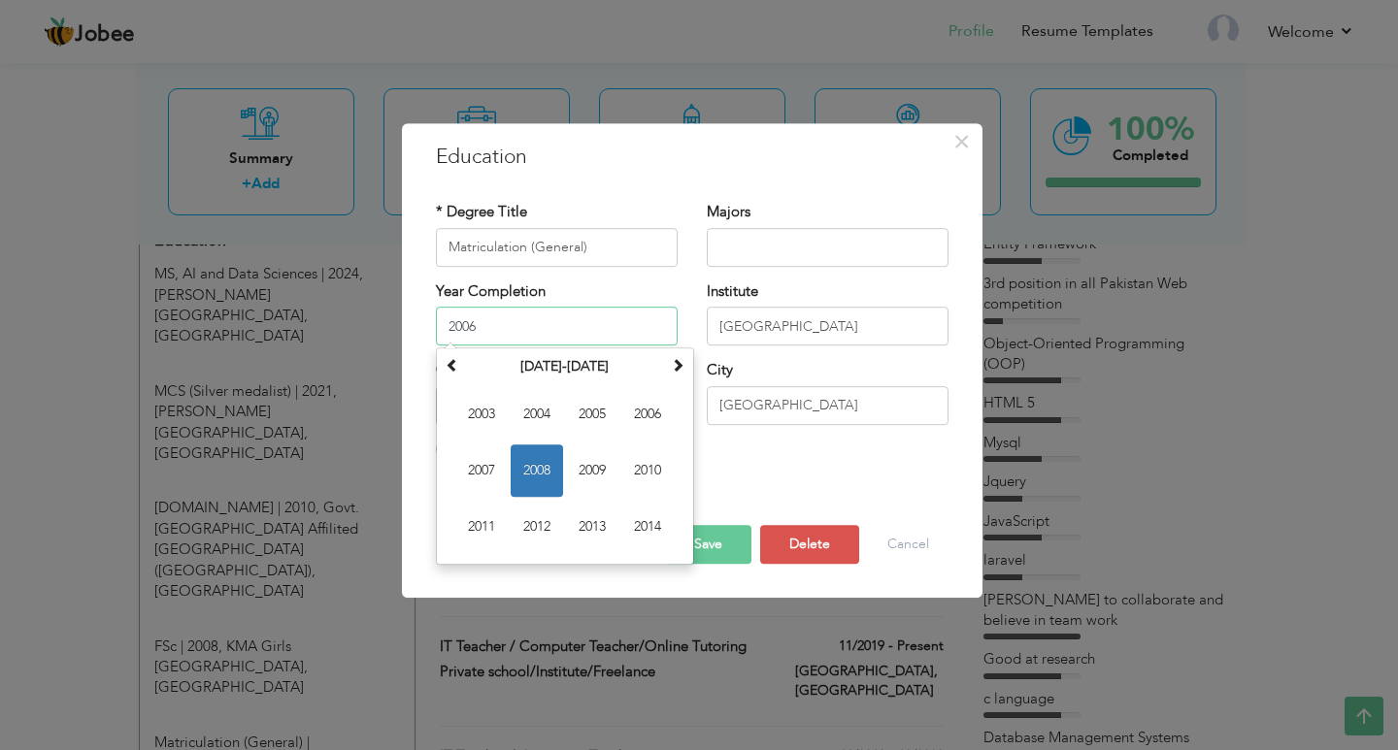
type input "2006"
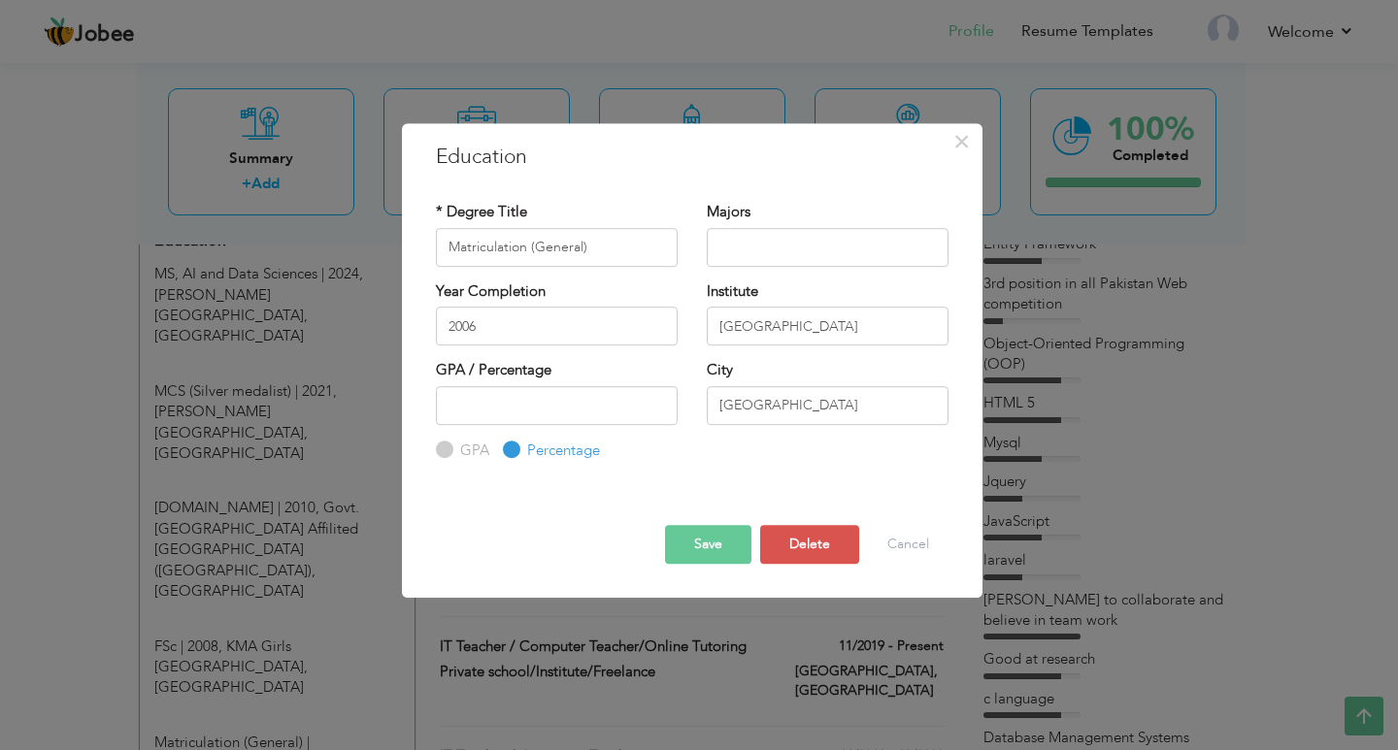
click at [701, 532] on button "Save" at bounding box center [708, 544] width 86 height 39
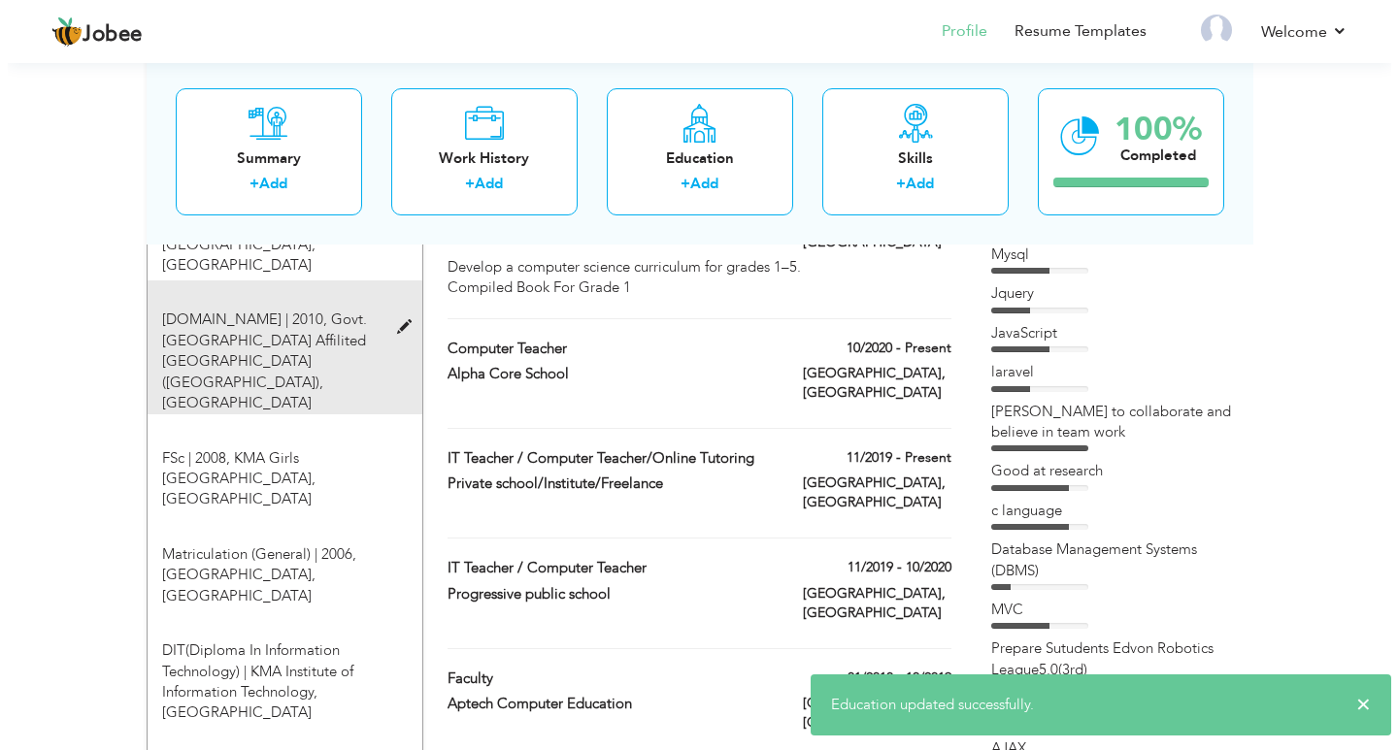
scroll to position [1066, 0]
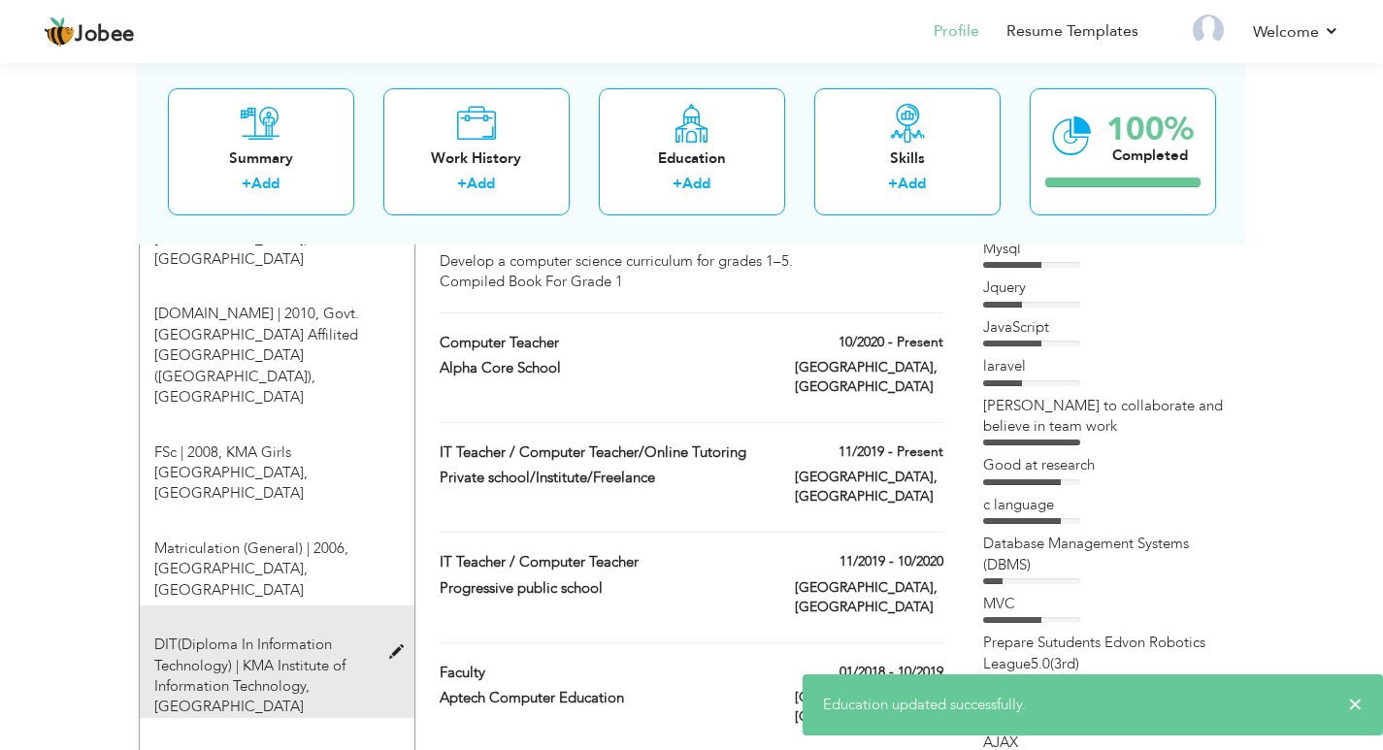
click at [289, 656] on span "KMA Institute of Information Technology, [GEOGRAPHIC_DATA]" at bounding box center [249, 686] width 191 height 61
type input "DIT(Diploma In Information Technology)"
type input "KMA Institute of Information Technology"
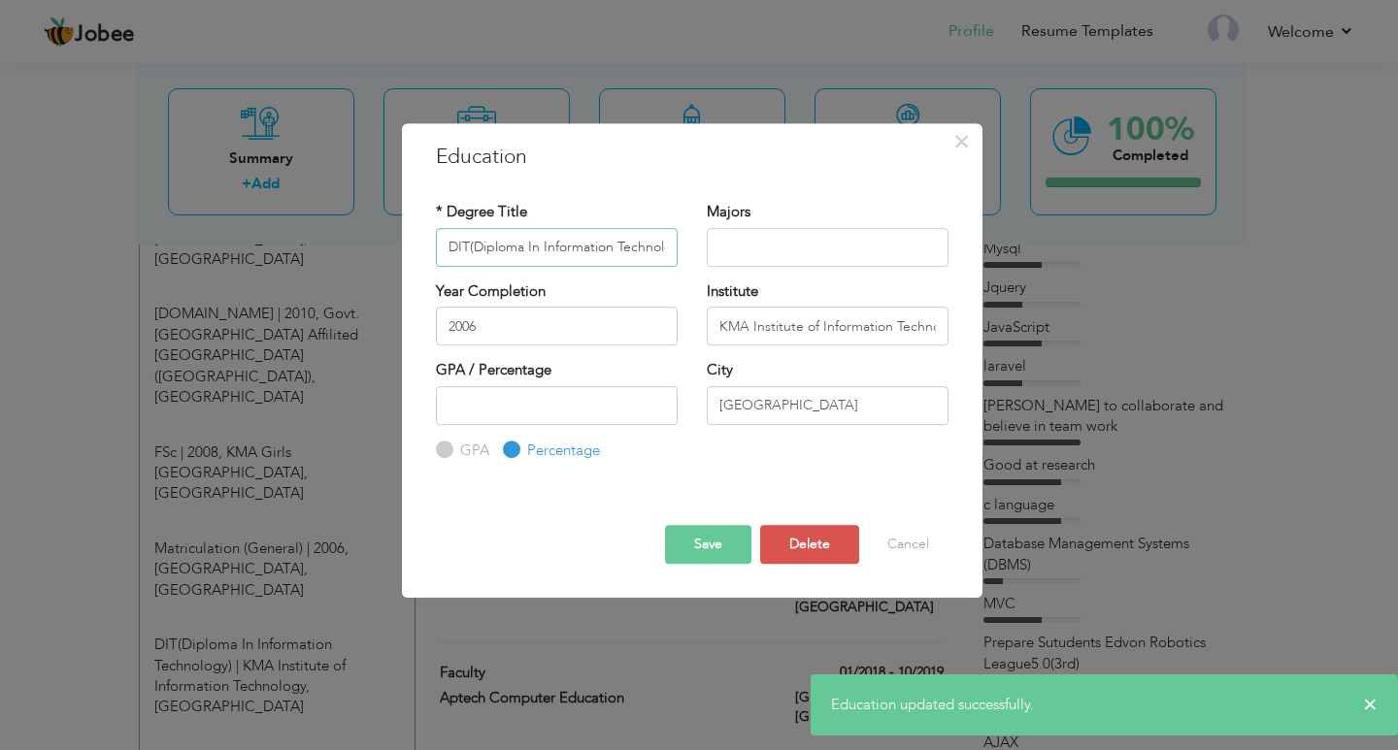
scroll to position [0, 24]
click at [492, 331] on input "2006" at bounding box center [557, 326] width 242 height 39
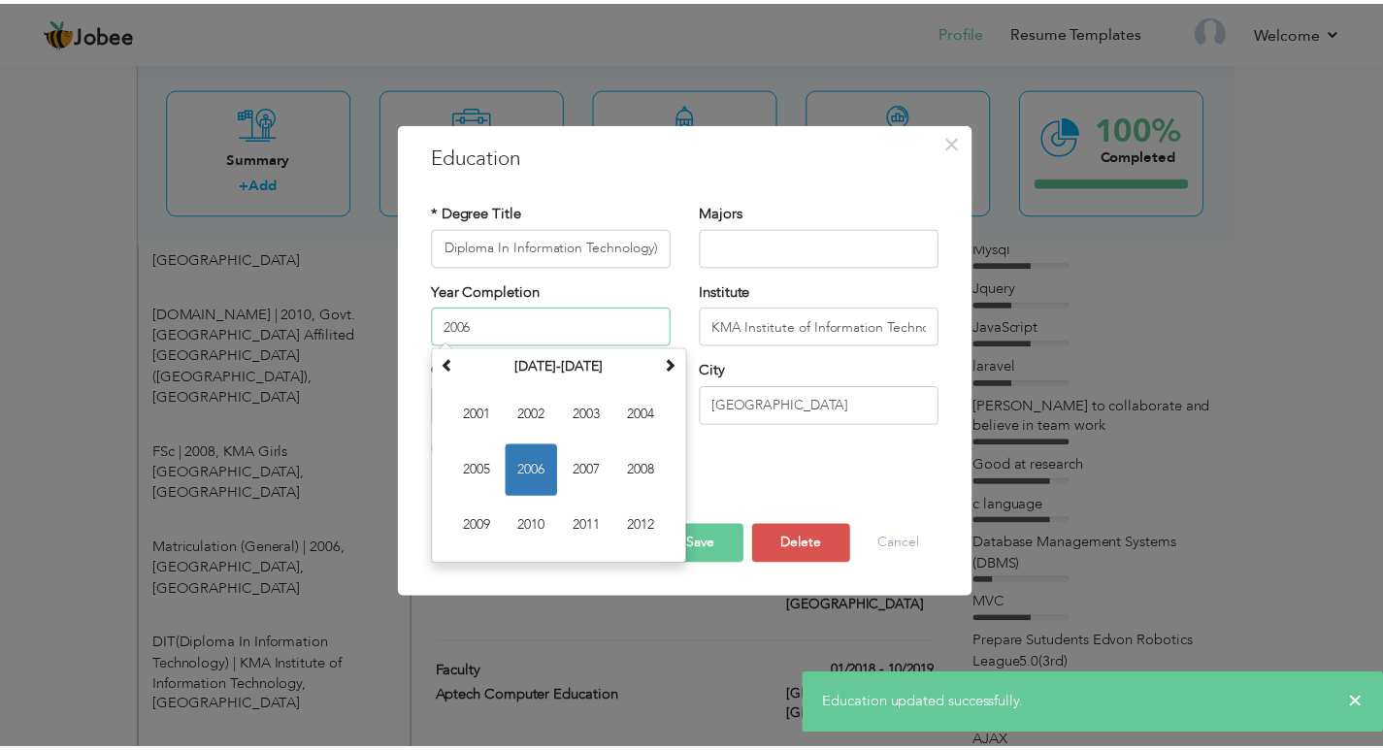
scroll to position [0, 0]
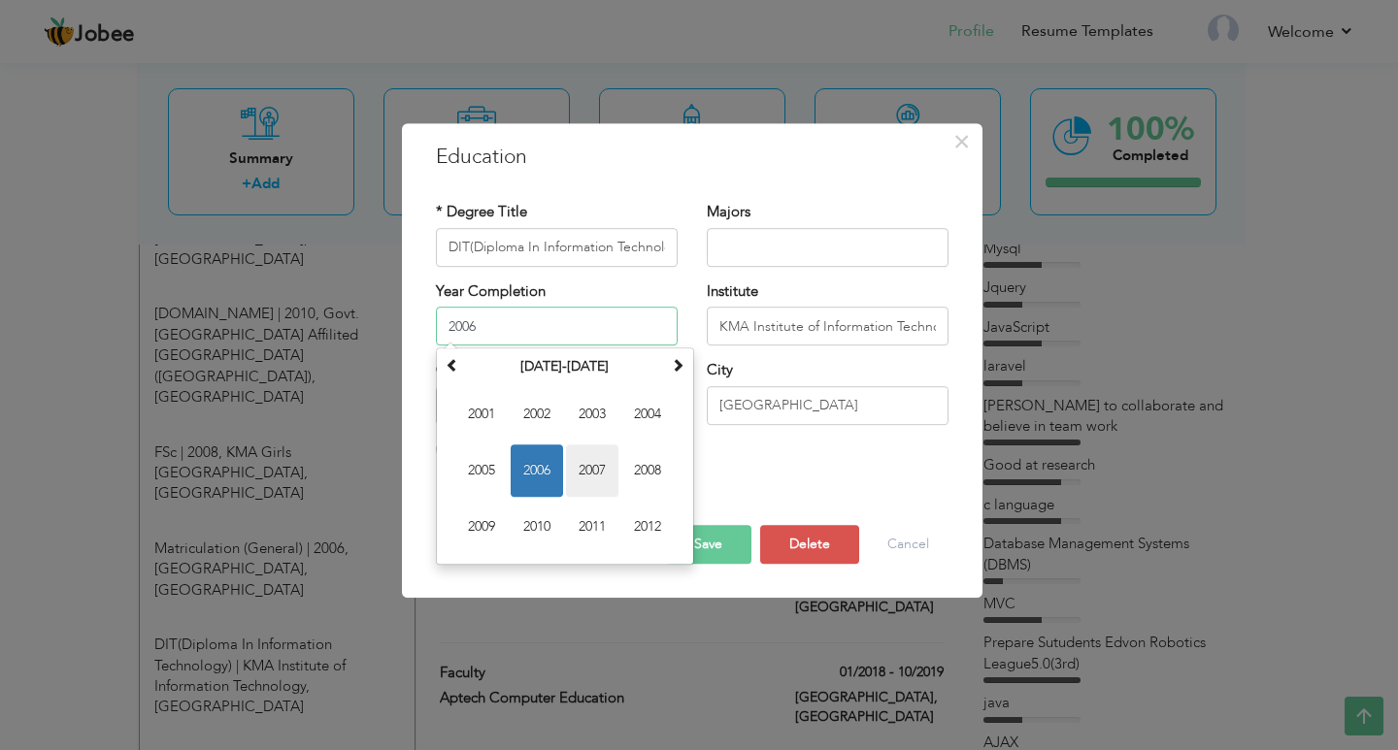
click at [590, 479] on span "2007" at bounding box center [592, 470] width 52 height 52
type input "2007"
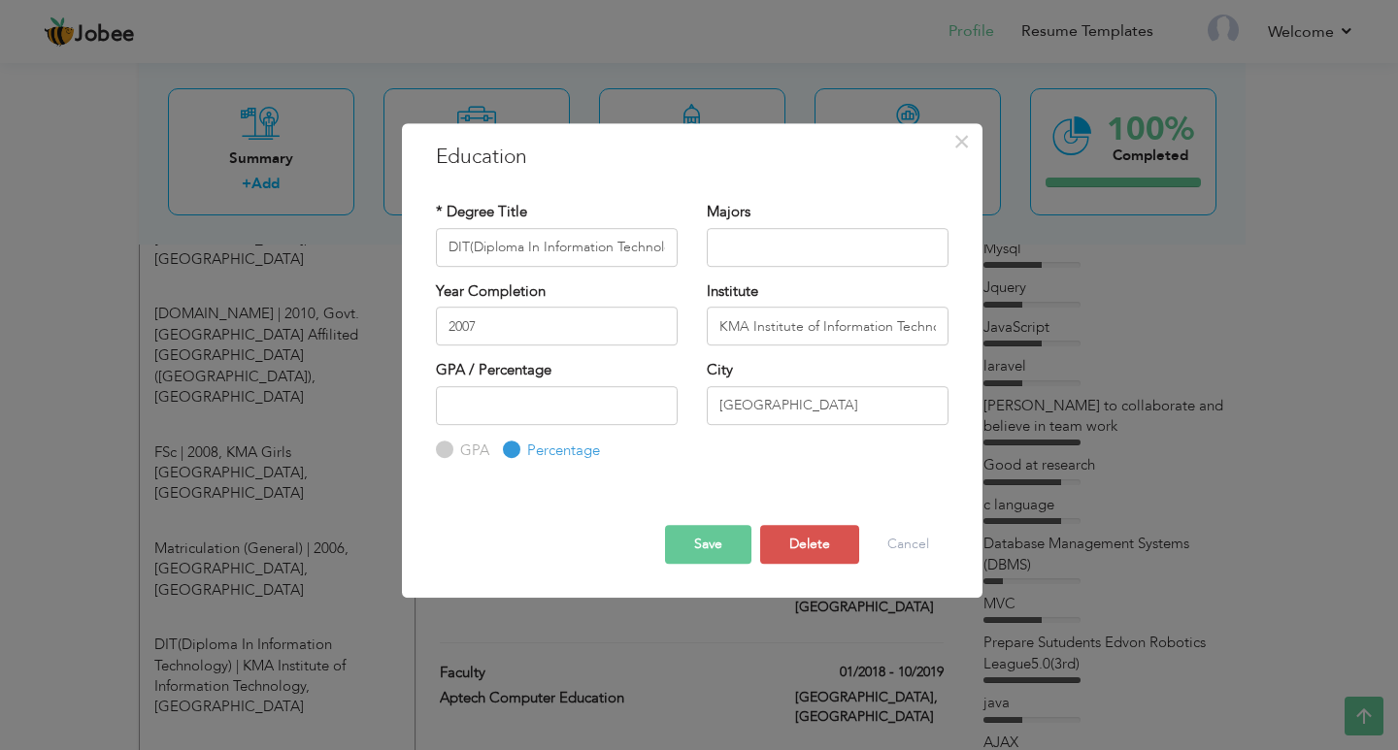
click at [712, 545] on button "Save" at bounding box center [708, 544] width 86 height 39
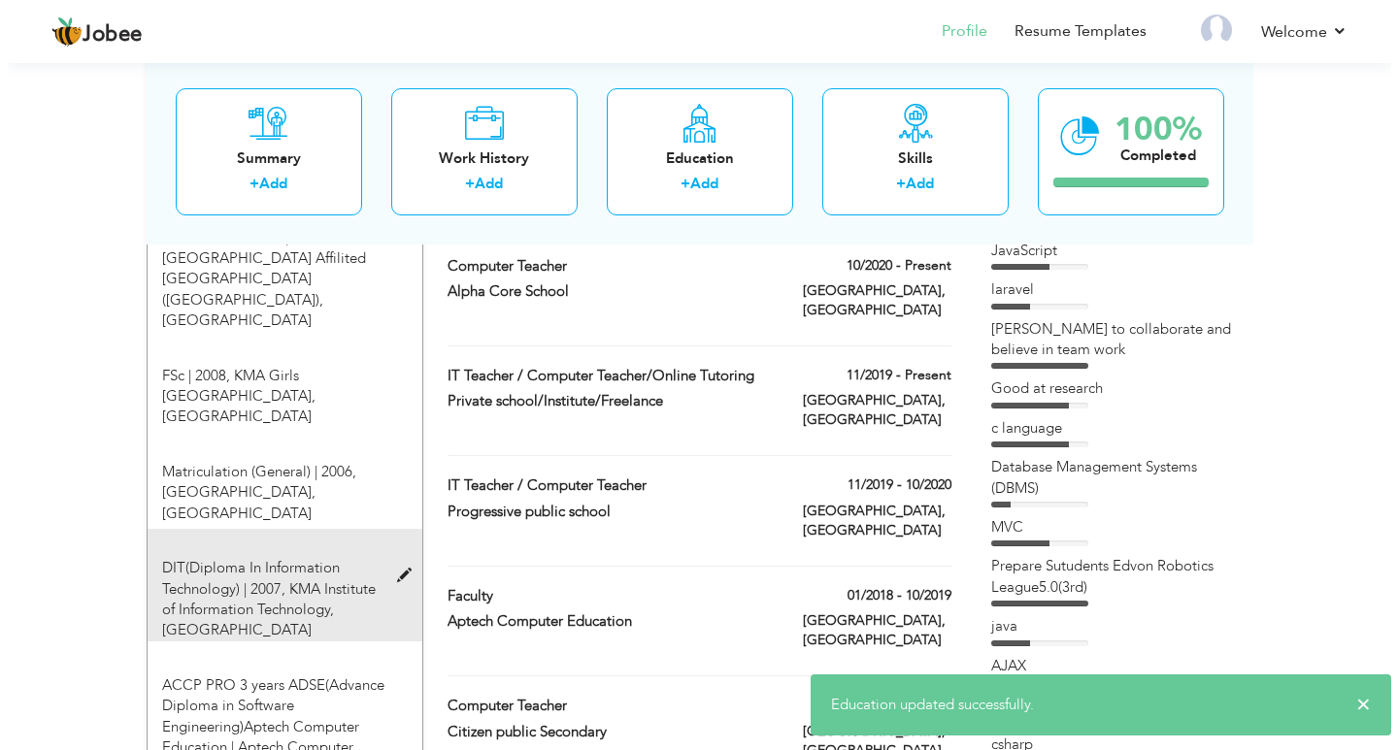
scroll to position [1260, 0]
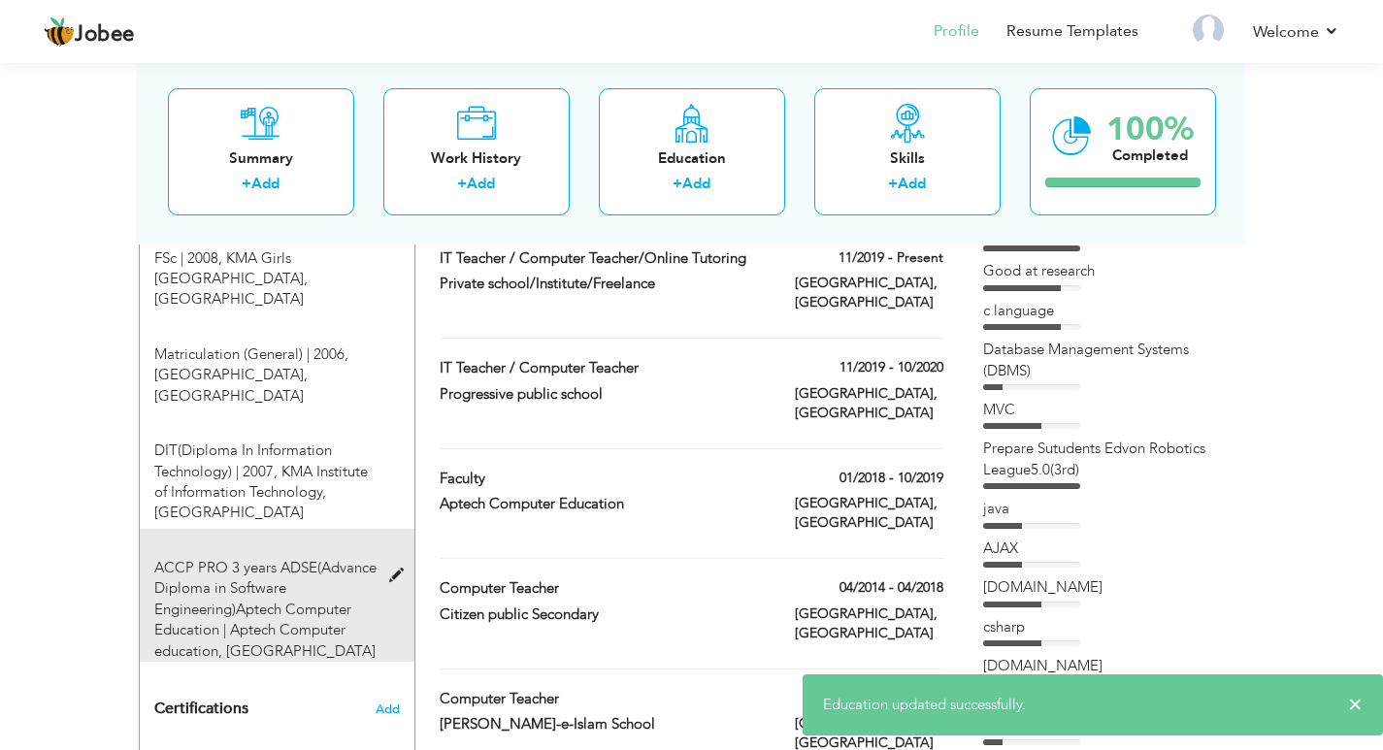
click at [321, 558] on span "ACCP PRO 3 years ADSE(Advance Diploma in Software Engineering)Aptech Computer E…" at bounding box center [265, 599] width 222 height 82
type input "ACCP PRO 3 years ADSE(Advance Diploma in Software Engineering)Aptech Computer E…"
type input "Aptech Computer education"
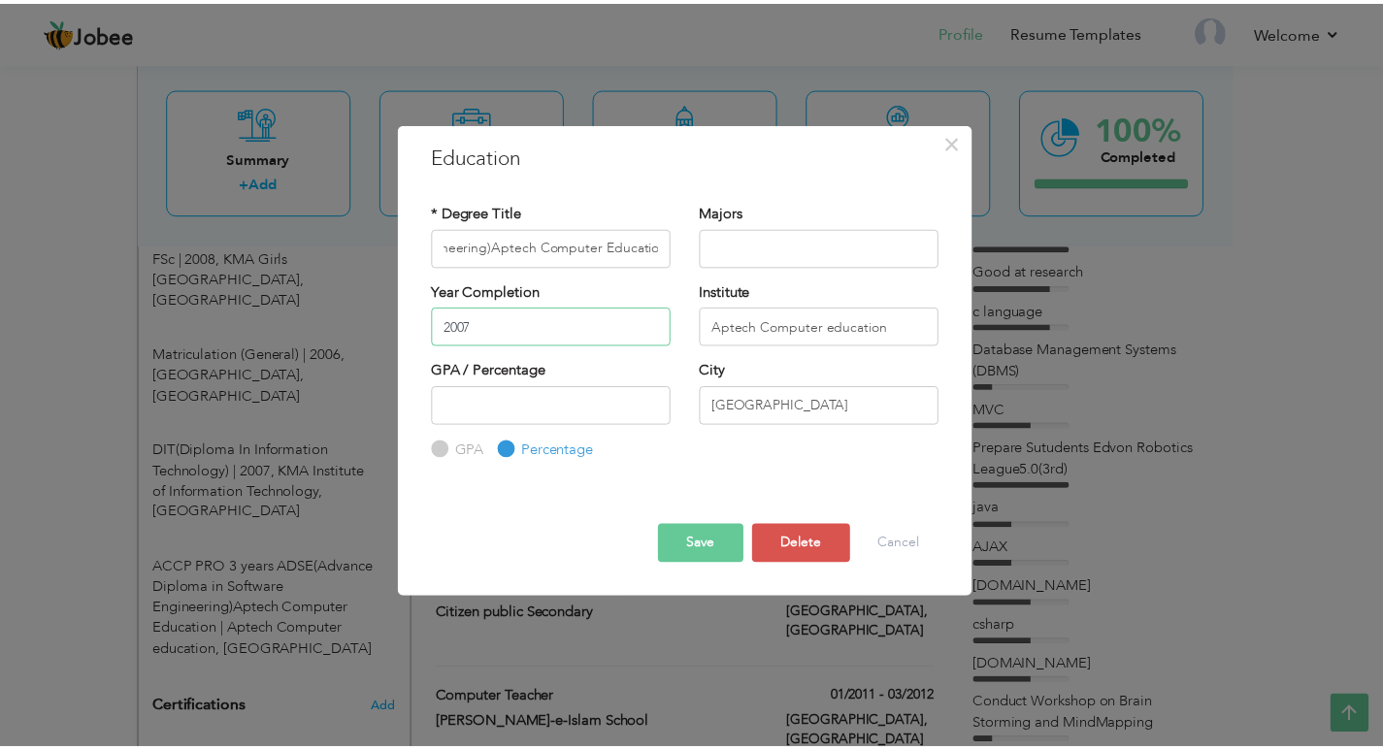
scroll to position [0, 0]
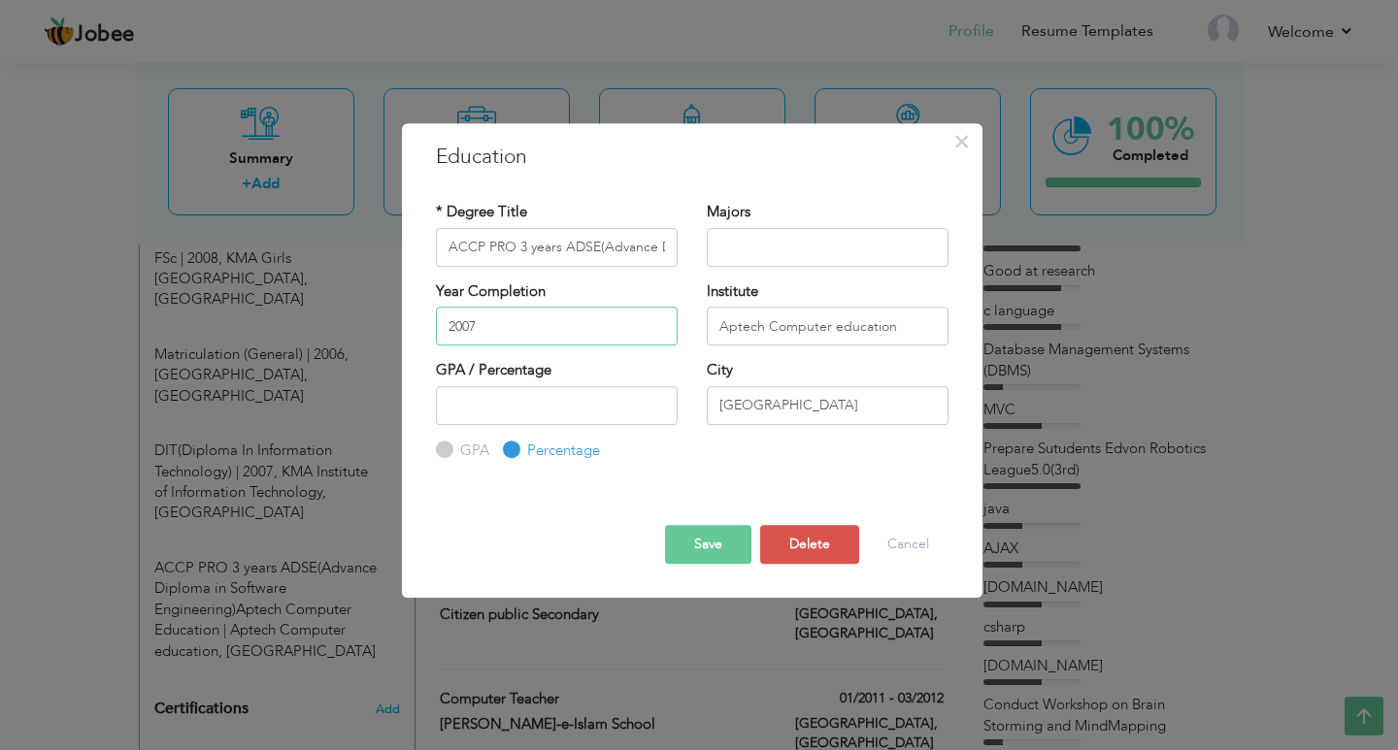
click at [502, 319] on input "2007" at bounding box center [557, 326] width 242 height 39
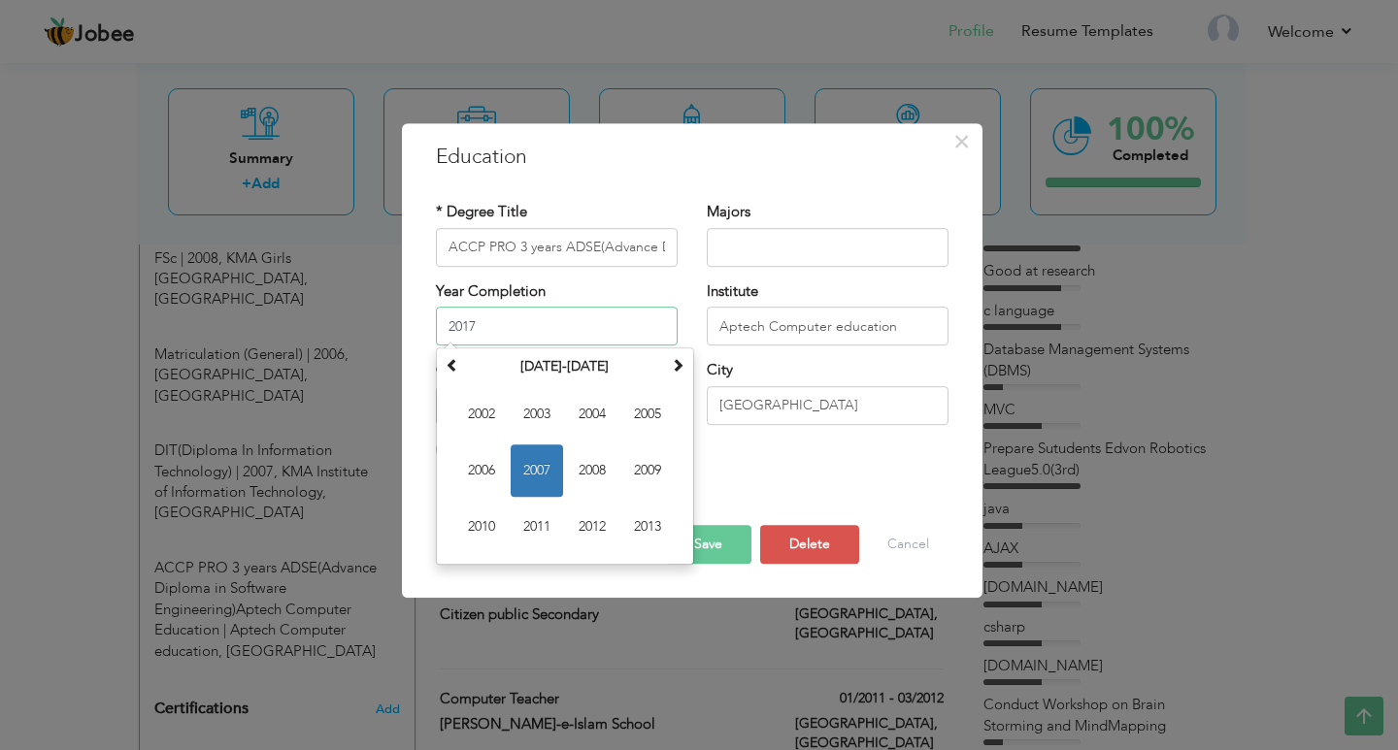
type input "2017"
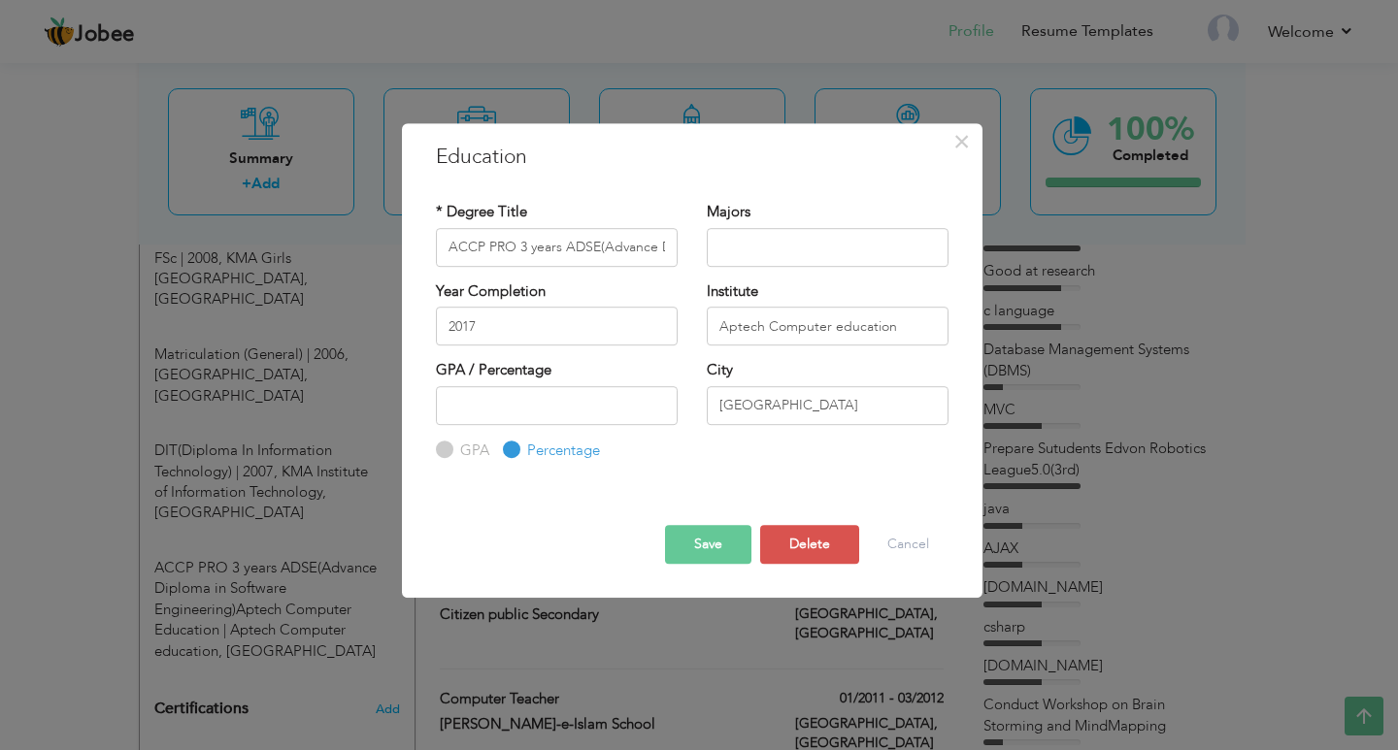
click at [722, 541] on button "Save" at bounding box center [708, 544] width 86 height 39
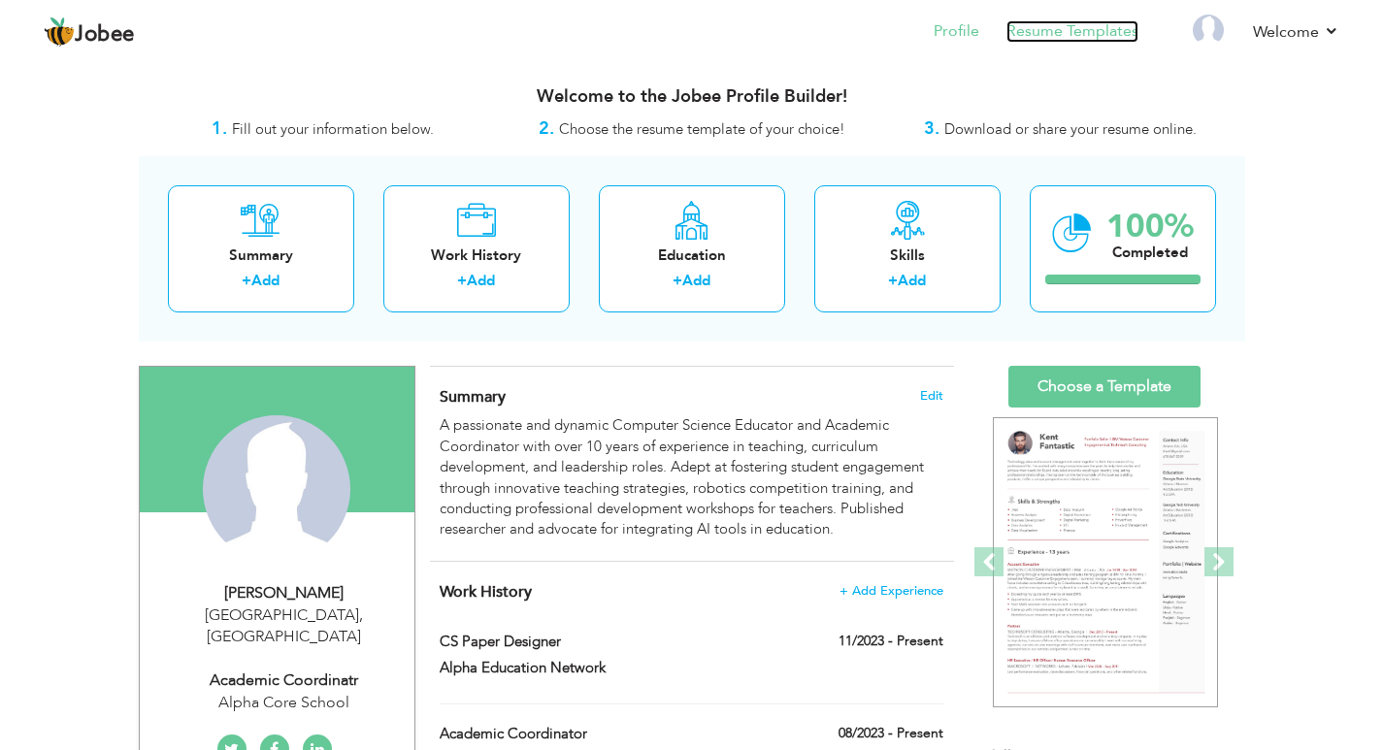
click at [1071, 36] on link "Resume Templates" at bounding box center [1072, 31] width 132 height 22
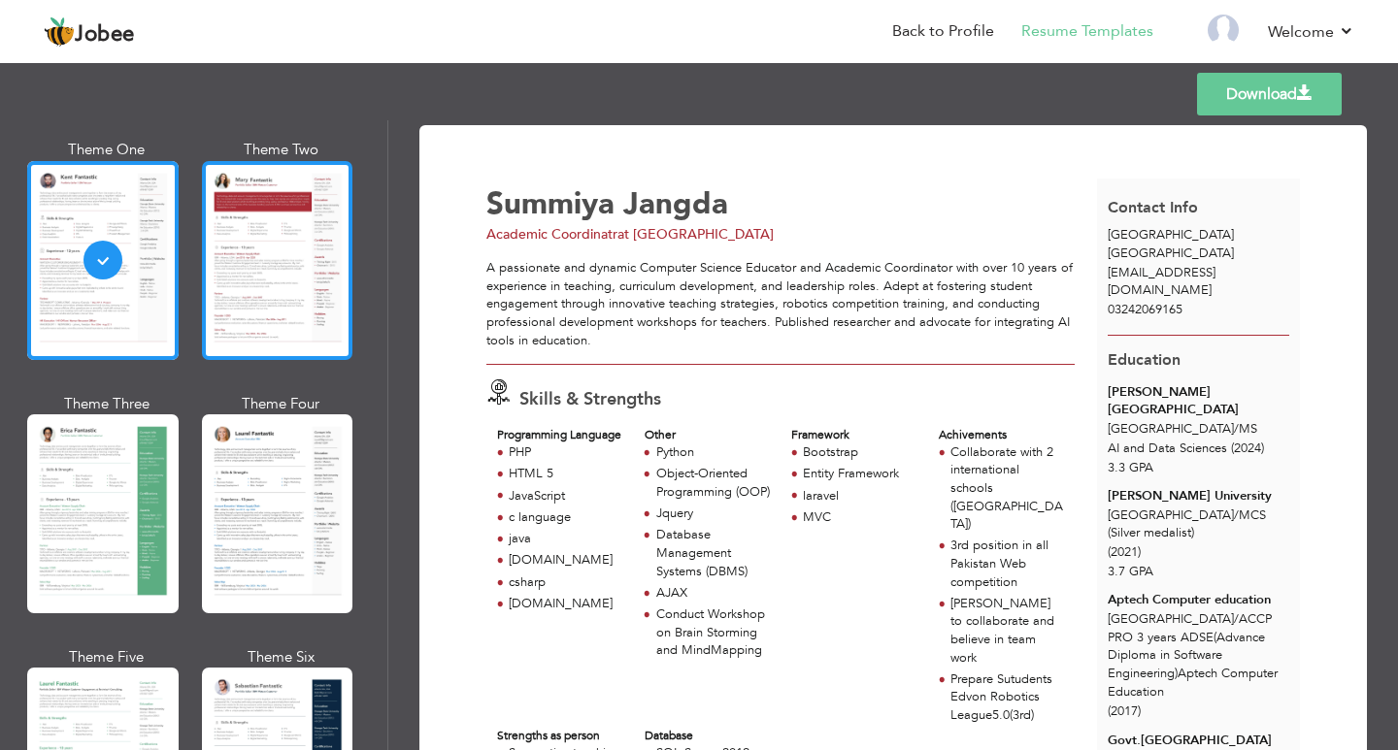
scroll to position [194, 0]
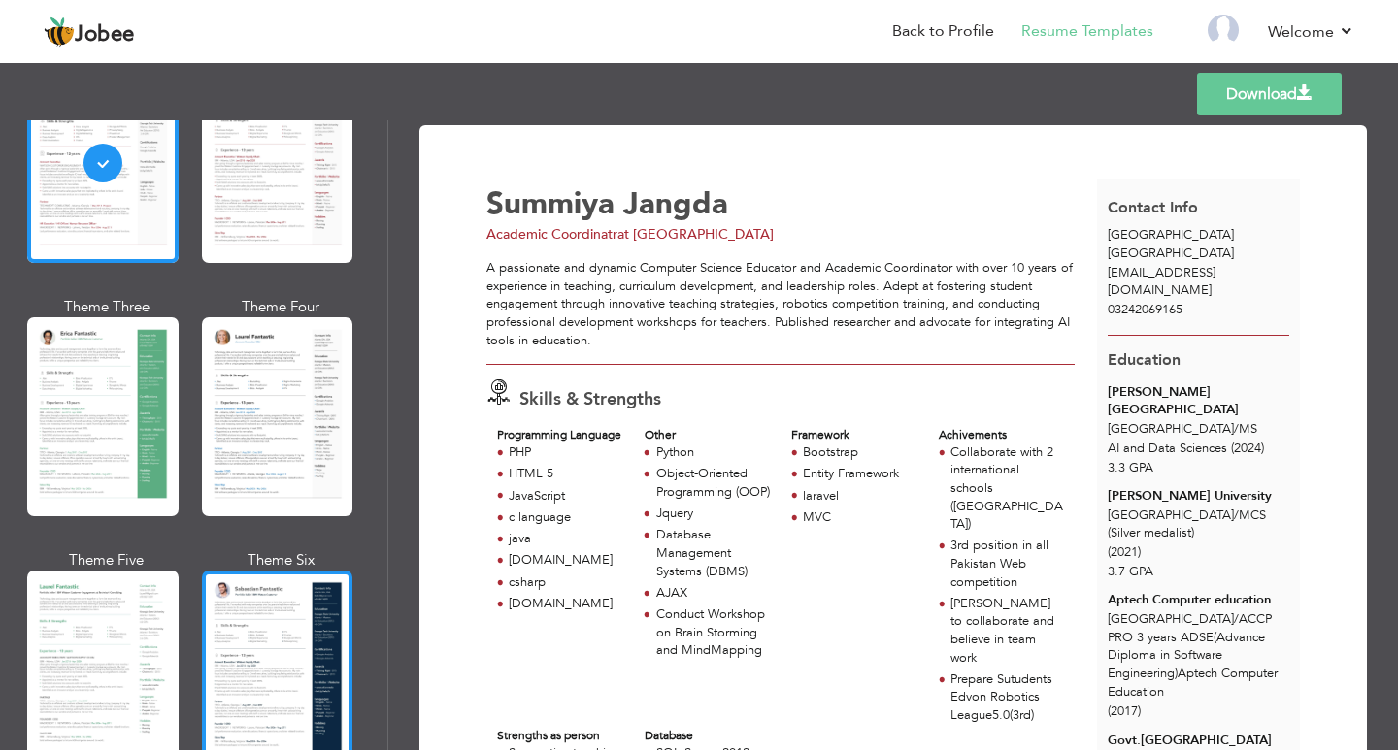
click at [247, 606] on div at bounding box center [277, 670] width 151 height 199
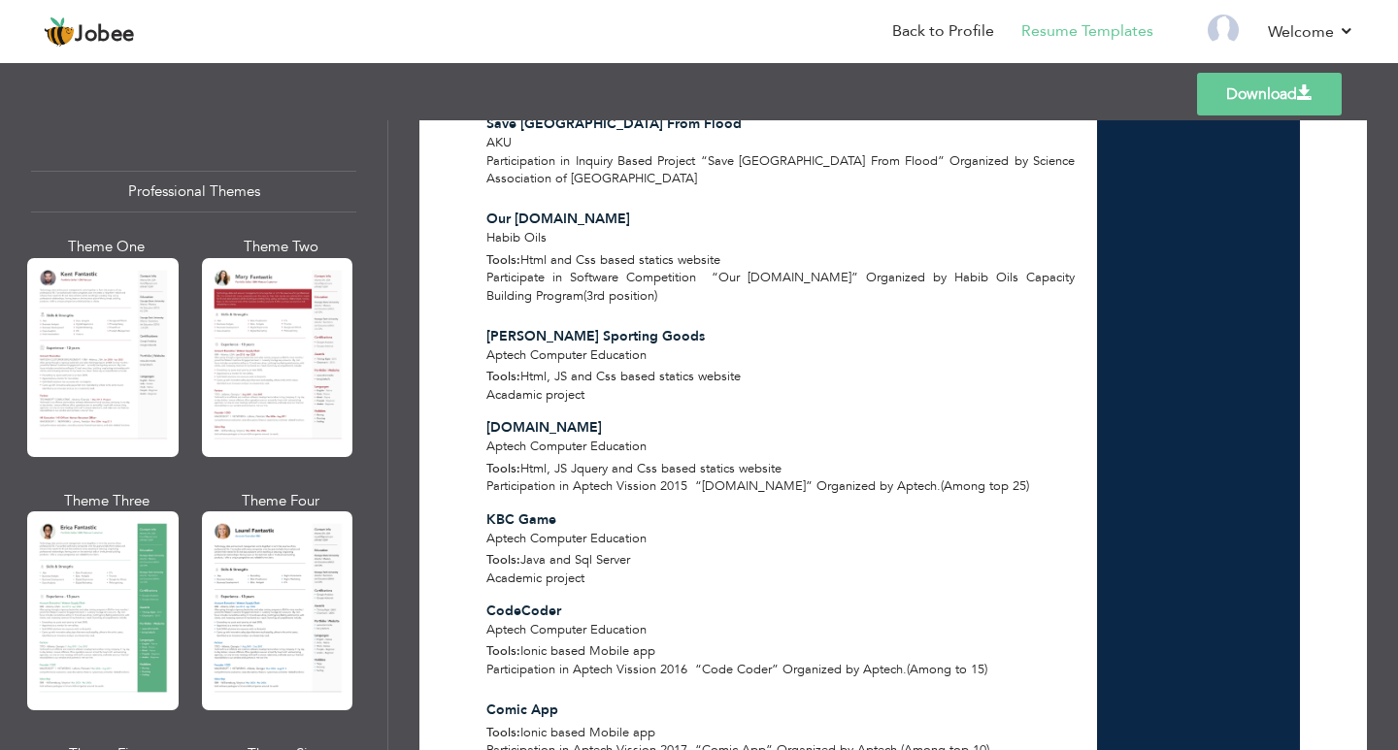
scroll to position [2038, 0]
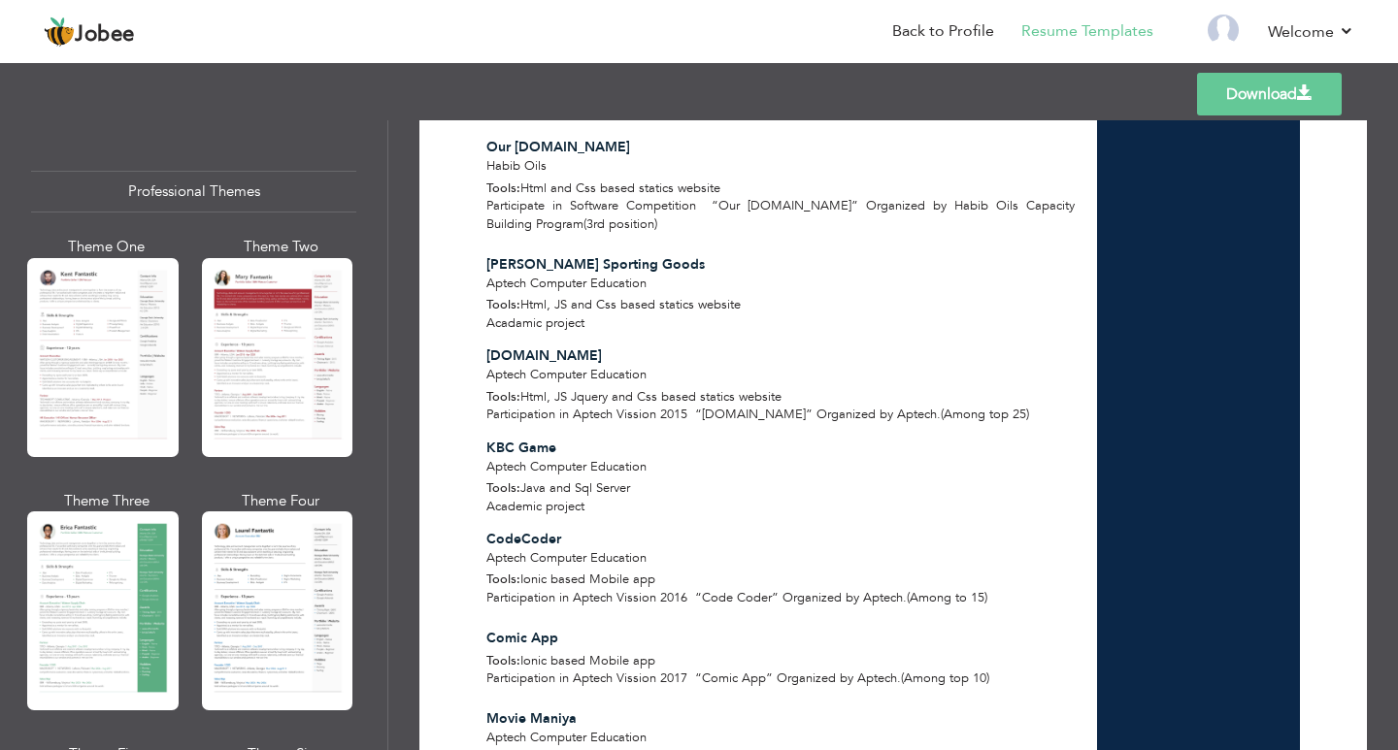
click at [1261, 91] on link "Download" at bounding box center [1269, 94] width 145 height 43
